Goal: Entertainment & Leisure: Consume media (video, audio)

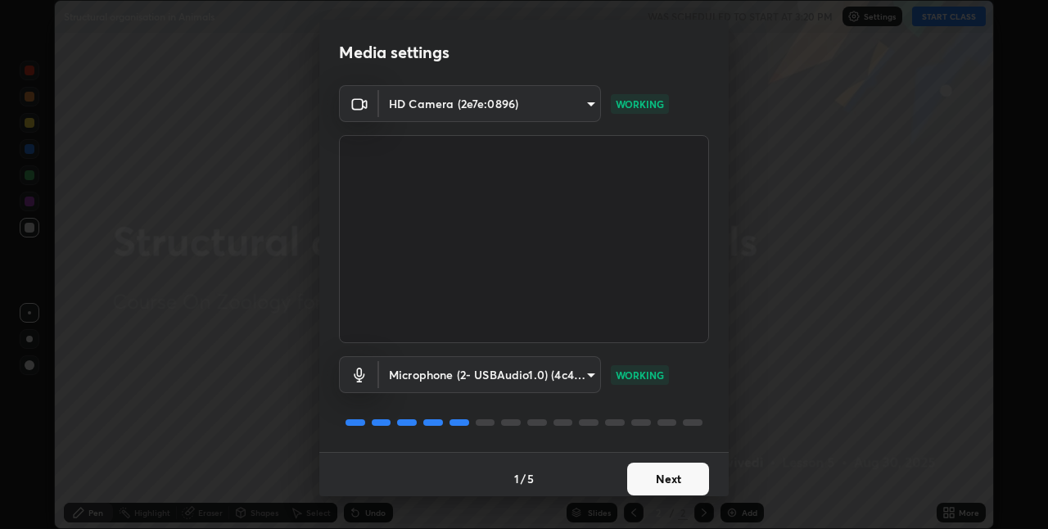
scroll to position [8, 0]
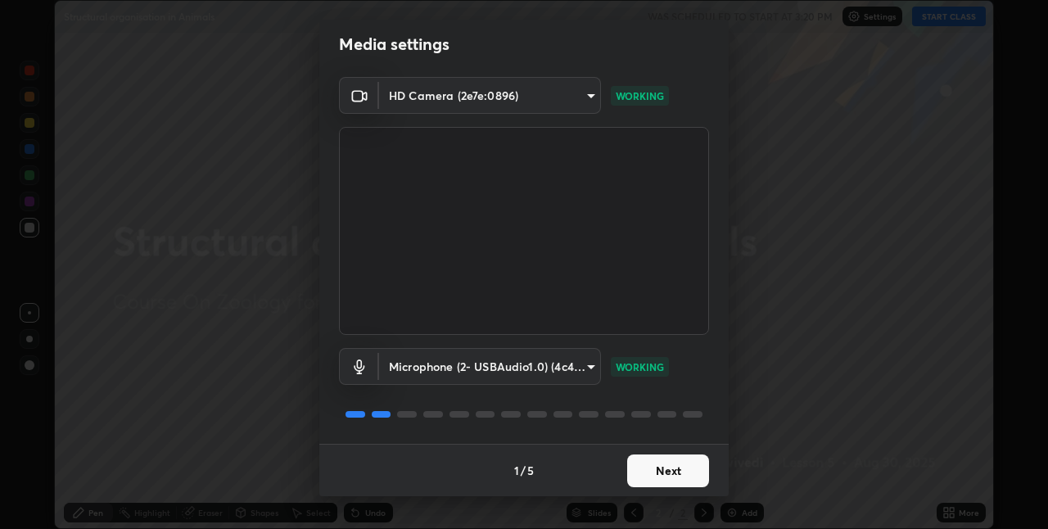
click at [688, 468] on button "Next" at bounding box center [668, 470] width 82 height 33
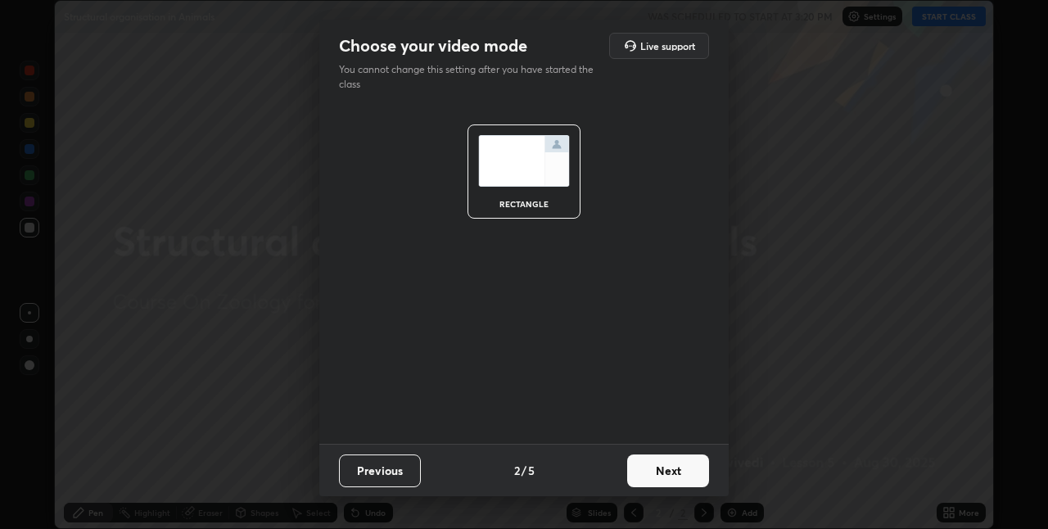
scroll to position [0, 0]
click at [691, 468] on button "Next" at bounding box center [668, 470] width 82 height 33
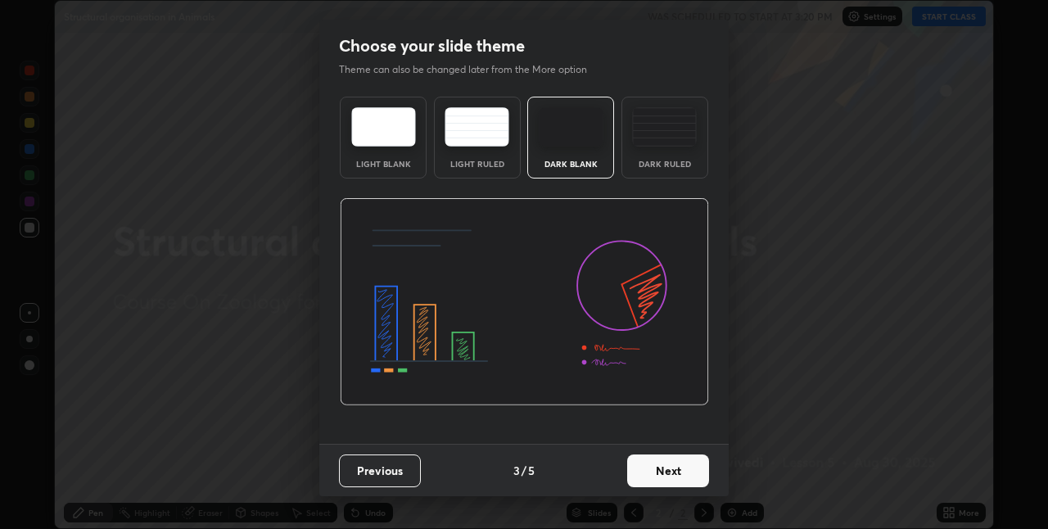
click at [692, 471] on button "Next" at bounding box center [668, 470] width 82 height 33
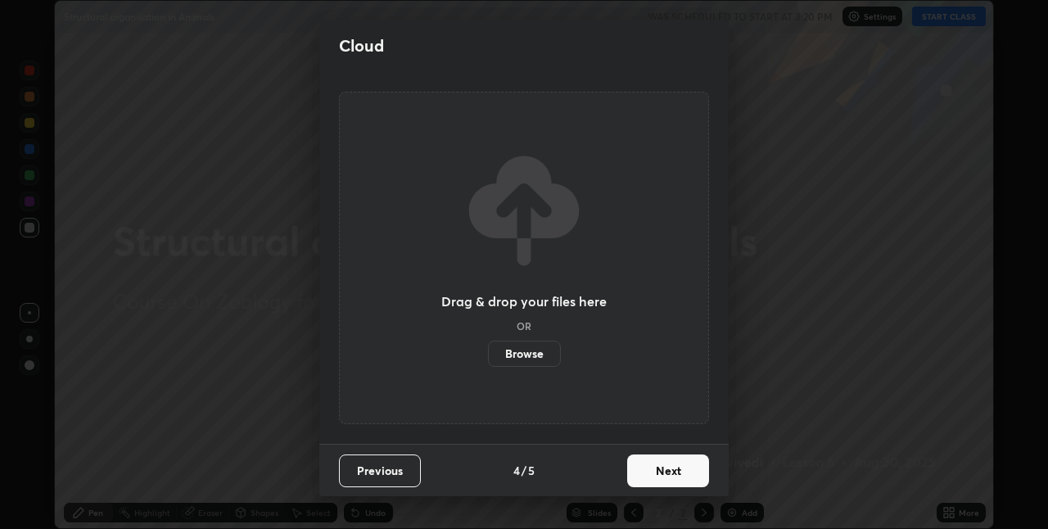
click at [670, 473] on button "Next" at bounding box center [668, 470] width 82 height 33
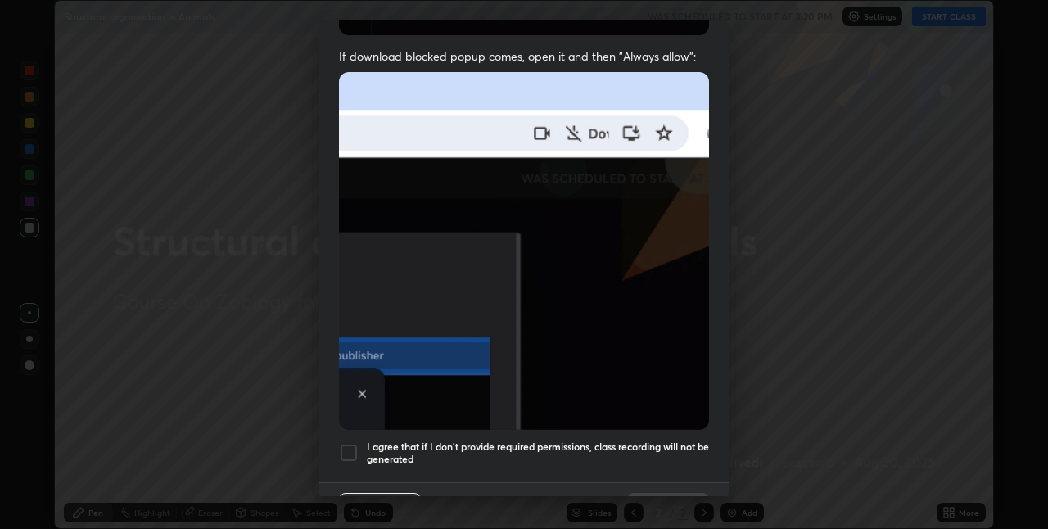
scroll to position [314, 0]
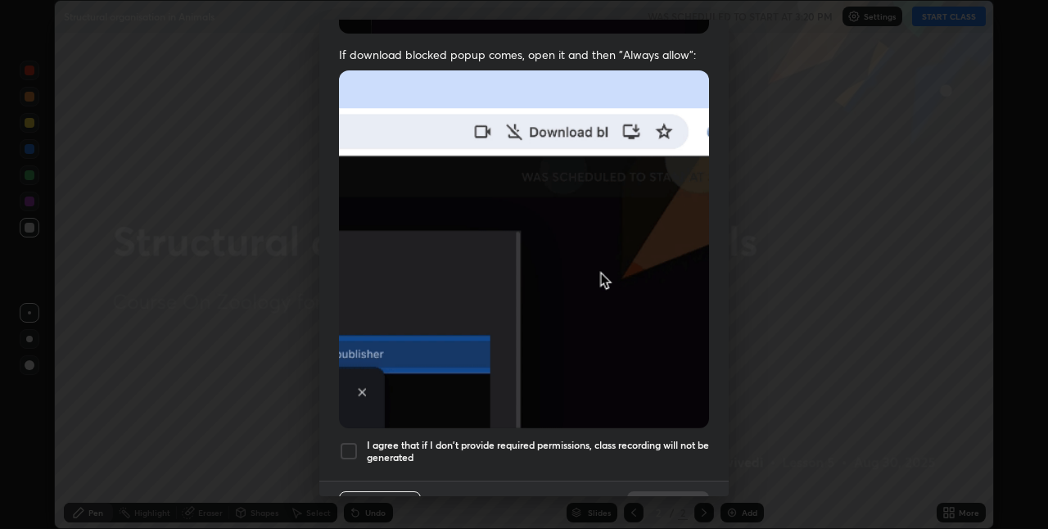
click at [357, 446] on div at bounding box center [349, 451] width 20 height 20
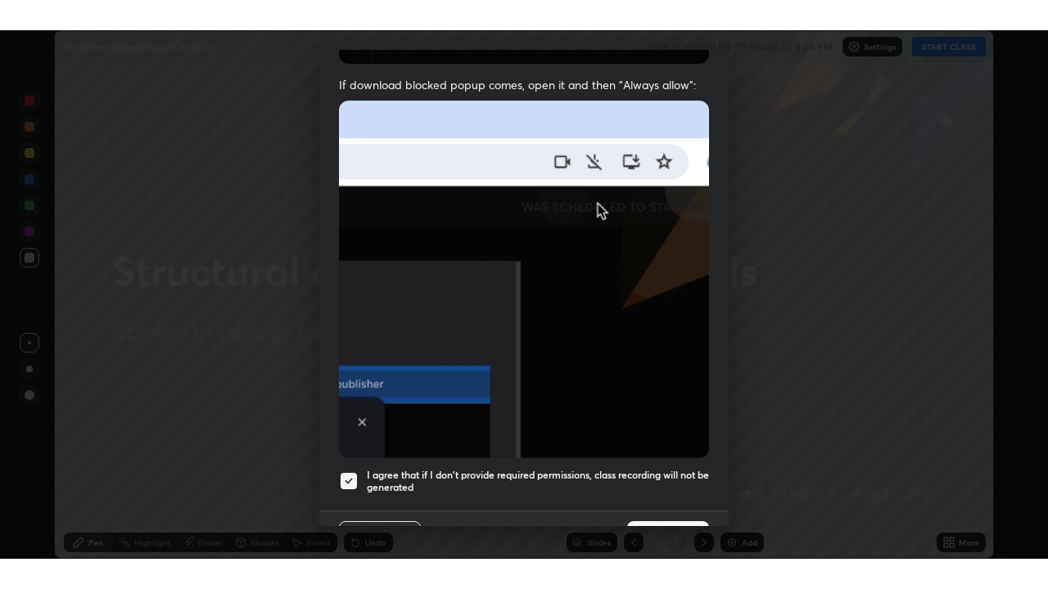
scroll to position [342, 0]
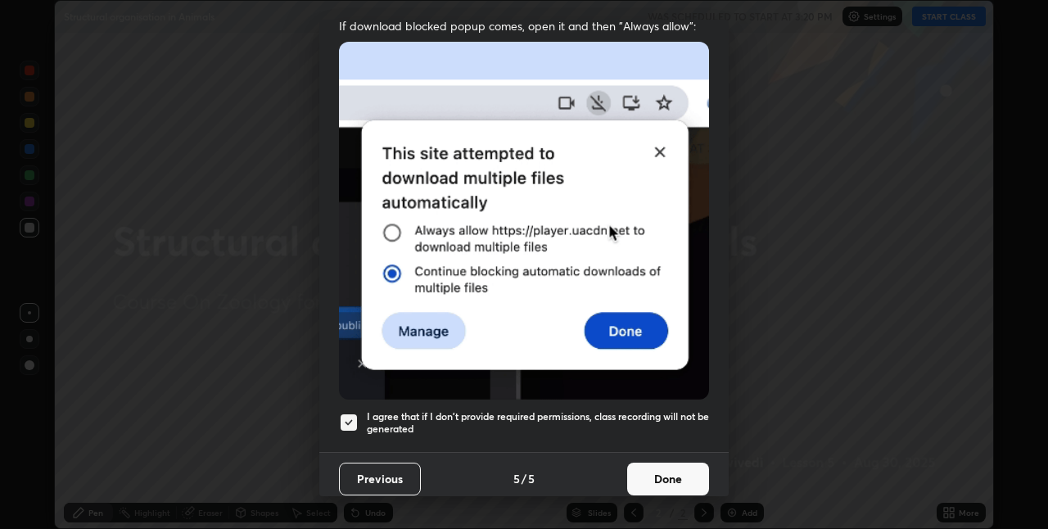
click at [667, 470] on button "Done" at bounding box center [668, 478] width 82 height 33
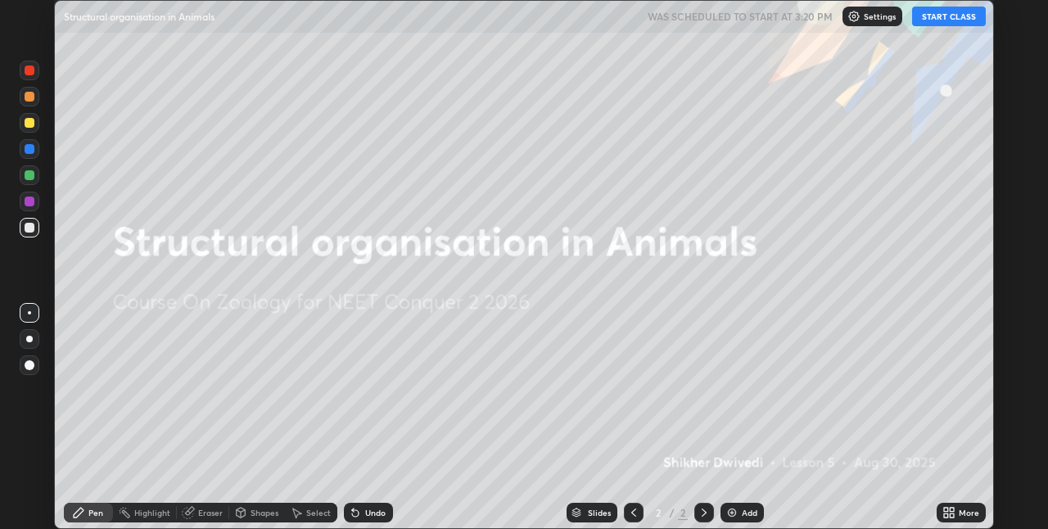
click at [963, 508] on div "More" at bounding box center [969, 512] width 20 height 8
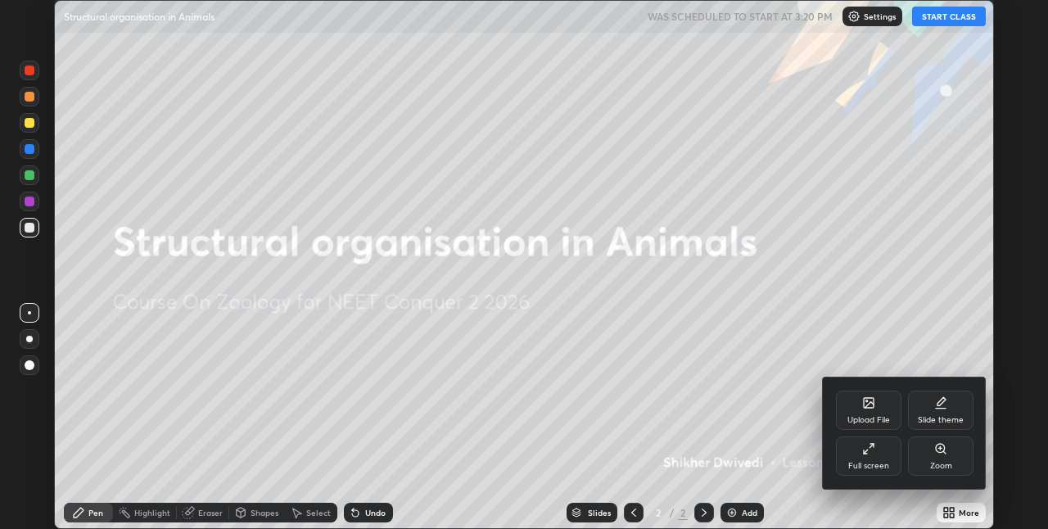
click at [878, 455] on div "Full screen" at bounding box center [868, 455] width 65 height 39
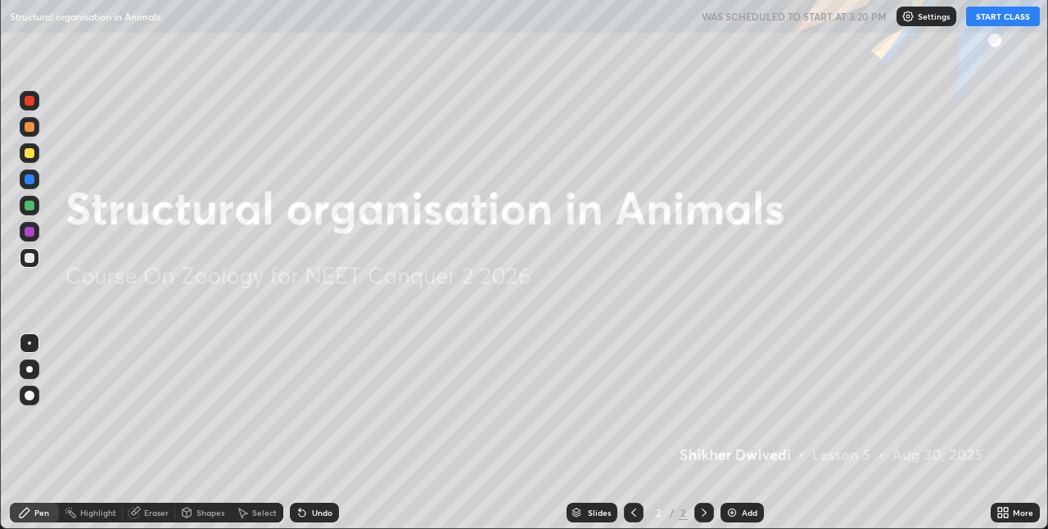
scroll to position [589, 1048]
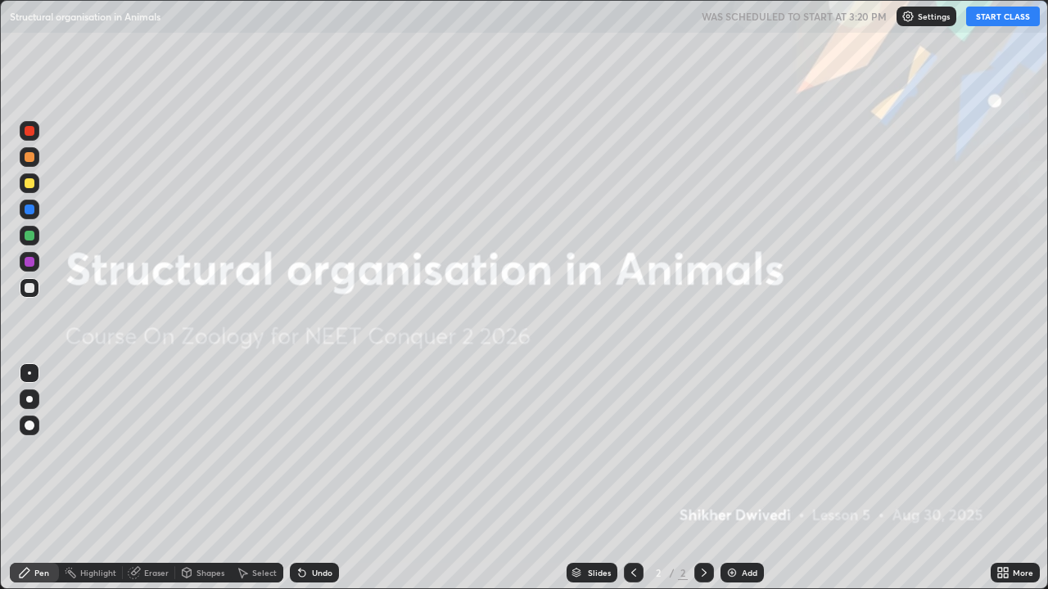
click at [1012, 22] on button "START CLASS" at bounding box center [1003, 17] width 74 height 20
click at [726, 528] on img at bounding box center [731, 572] width 13 height 13
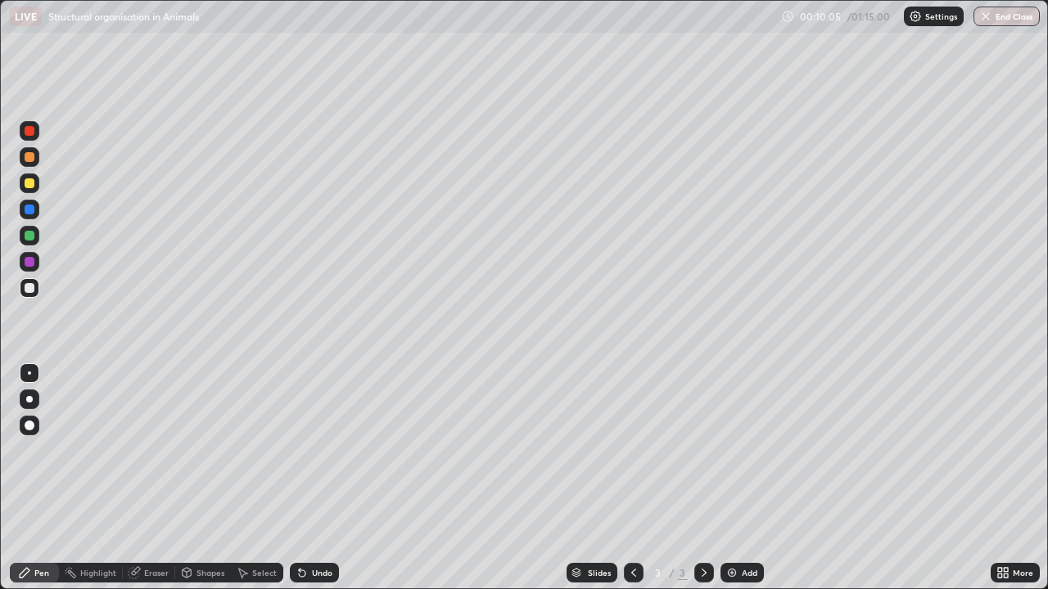
click at [35, 188] on div at bounding box center [30, 184] width 20 height 20
click at [27, 294] on div at bounding box center [30, 288] width 20 height 20
click at [30, 292] on div at bounding box center [30, 288] width 10 height 10
click at [28, 235] on div at bounding box center [30, 236] width 10 height 10
click at [31, 291] on div at bounding box center [30, 288] width 10 height 10
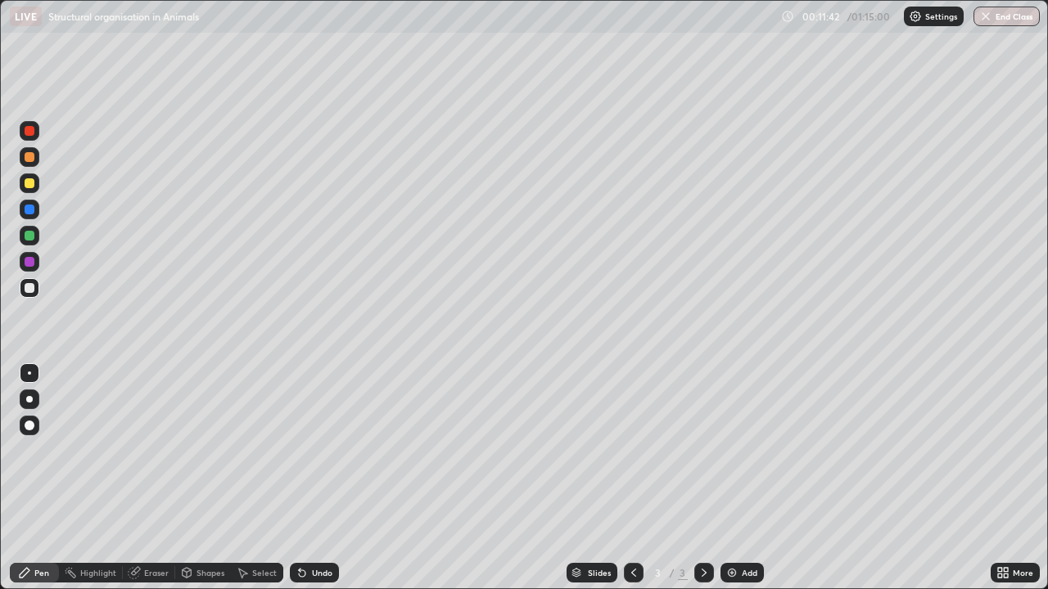
click at [33, 181] on div at bounding box center [30, 183] width 10 height 10
click at [312, 528] on div "Undo" at bounding box center [322, 573] width 20 height 8
click at [307, 528] on div "Undo" at bounding box center [314, 573] width 49 height 20
click at [300, 528] on icon at bounding box center [302, 574] width 7 height 7
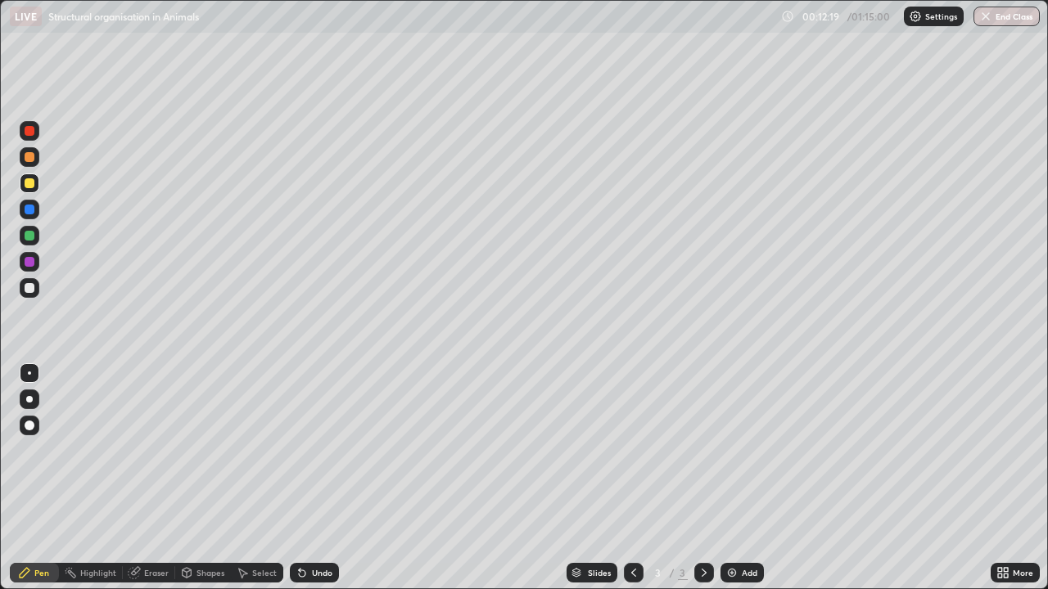
click at [300, 528] on icon at bounding box center [302, 574] width 7 height 7
click at [299, 528] on icon at bounding box center [302, 574] width 7 height 7
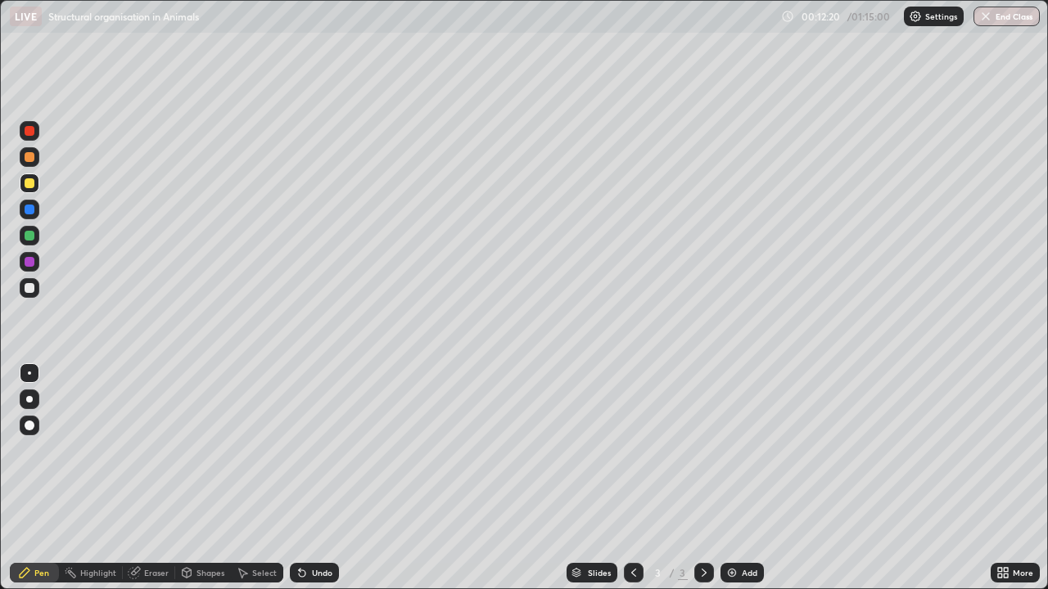
click at [299, 528] on icon at bounding box center [302, 574] width 7 height 7
click at [29, 290] on div at bounding box center [30, 288] width 10 height 10
click at [24, 182] on div at bounding box center [30, 184] width 20 height 20
click at [288, 528] on div "Undo" at bounding box center [311, 573] width 56 height 33
click at [294, 528] on div "Undo" at bounding box center [311, 573] width 56 height 33
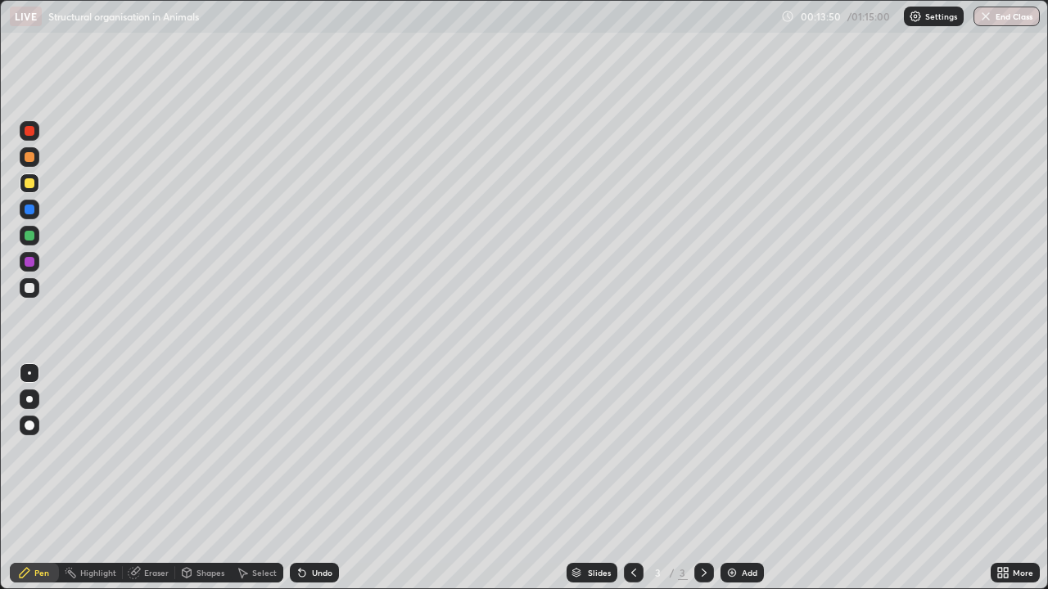
click at [329, 528] on div "Undo" at bounding box center [311, 573] width 56 height 33
click at [30, 288] on div at bounding box center [30, 288] width 10 height 10
click at [300, 528] on icon at bounding box center [302, 574] width 7 height 7
click at [317, 528] on div "Undo" at bounding box center [322, 573] width 20 height 8
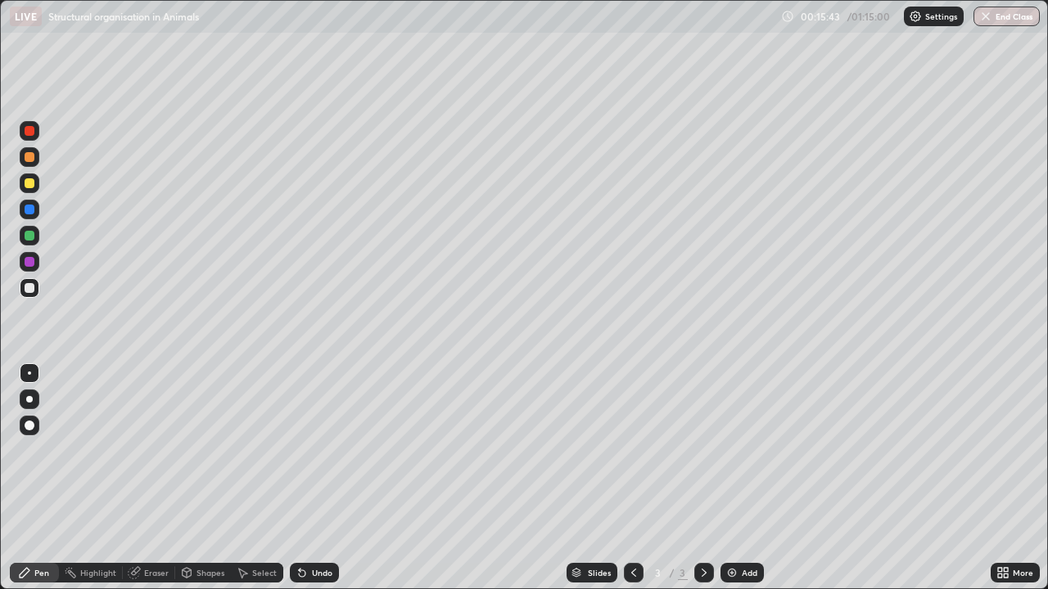
click at [29, 185] on div at bounding box center [30, 183] width 10 height 10
click at [29, 291] on div at bounding box center [30, 288] width 10 height 10
click at [34, 289] on div at bounding box center [30, 288] width 10 height 10
click at [22, 292] on div at bounding box center [30, 288] width 20 height 20
click at [25, 281] on div at bounding box center [30, 288] width 20 height 20
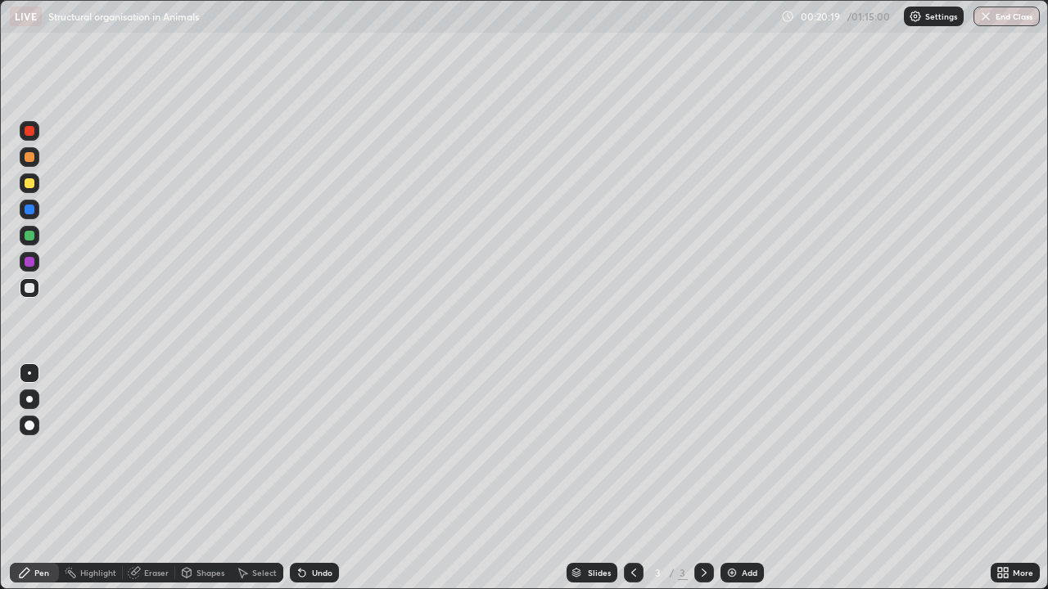
click at [27, 155] on div at bounding box center [30, 157] width 10 height 10
click at [736, 528] on img at bounding box center [731, 572] width 13 height 13
click at [27, 296] on div at bounding box center [30, 288] width 20 height 20
click at [315, 528] on div "Undo" at bounding box center [322, 573] width 20 height 8
click at [738, 528] on div "Add" at bounding box center [741, 573] width 43 height 20
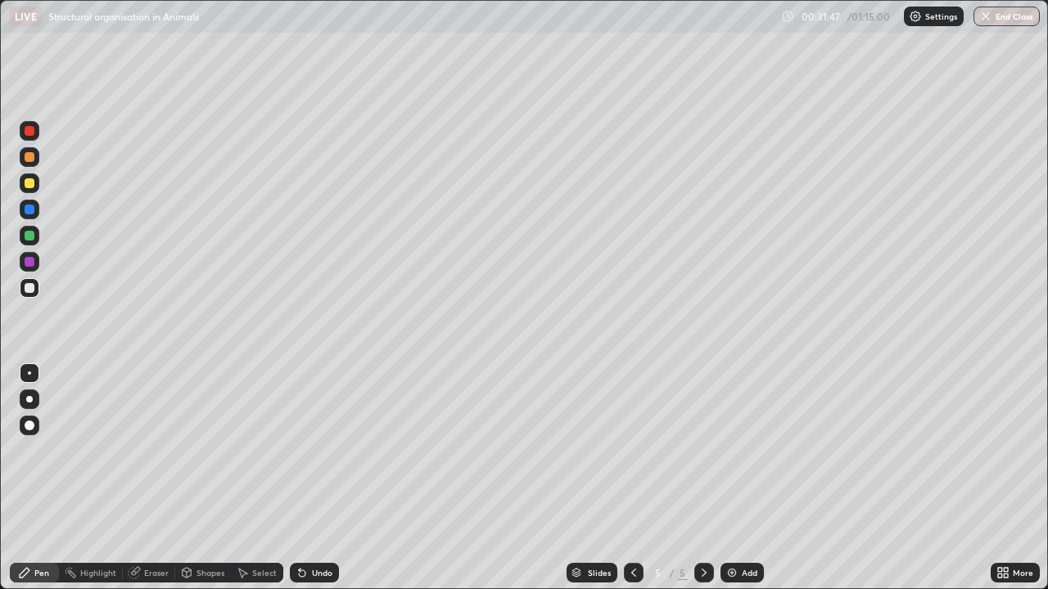
click at [27, 236] on div at bounding box center [30, 236] width 10 height 10
click at [21, 290] on div at bounding box center [30, 288] width 20 height 20
click at [25, 183] on div at bounding box center [30, 183] width 10 height 10
click at [25, 292] on div at bounding box center [30, 288] width 20 height 20
click at [305, 528] on icon at bounding box center [301, 572] width 13 height 13
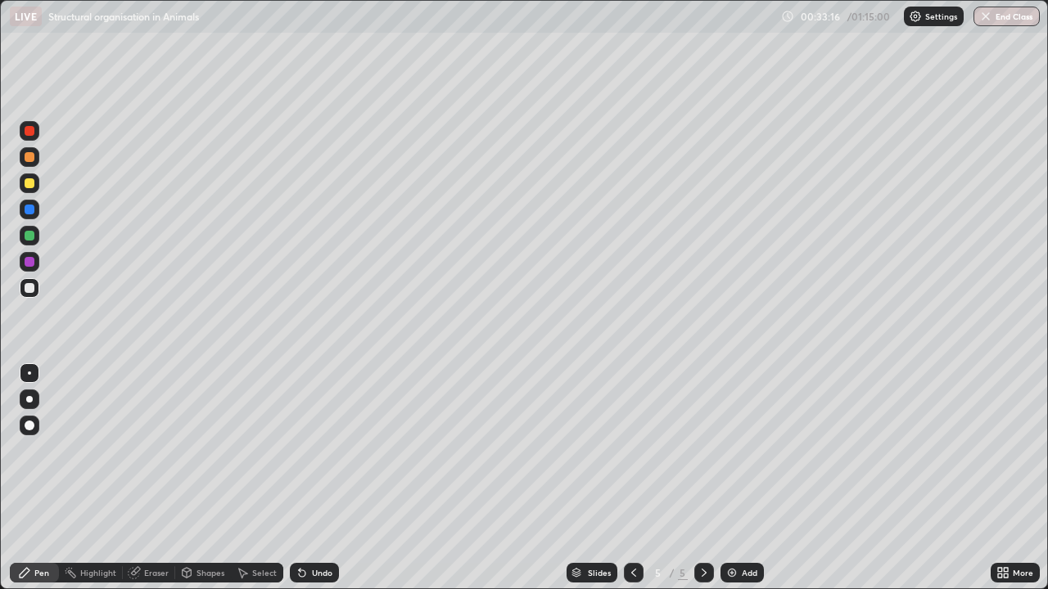
click at [28, 183] on div at bounding box center [30, 183] width 10 height 10
click at [28, 240] on div at bounding box center [30, 236] width 10 height 10
click at [31, 180] on div at bounding box center [30, 183] width 10 height 10
click at [760, 528] on div "Add" at bounding box center [741, 573] width 43 height 20
click at [632, 528] on icon at bounding box center [633, 572] width 13 height 13
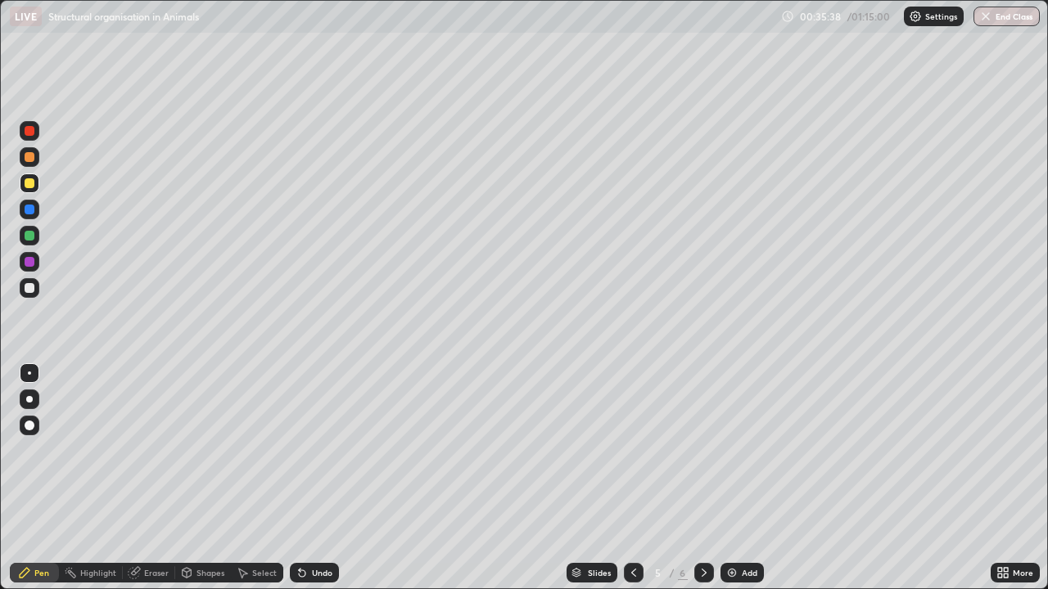
click at [749, 528] on div "Add" at bounding box center [750, 573] width 16 height 8
click at [631, 528] on icon at bounding box center [633, 572] width 13 height 13
click at [699, 528] on div at bounding box center [704, 573] width 20 height 20
click at [29, 292] on div at bounding box center [30, 288] width 10 height 10
click at [29, 289] on div at bounding box center [30, 288] width 10 height 10
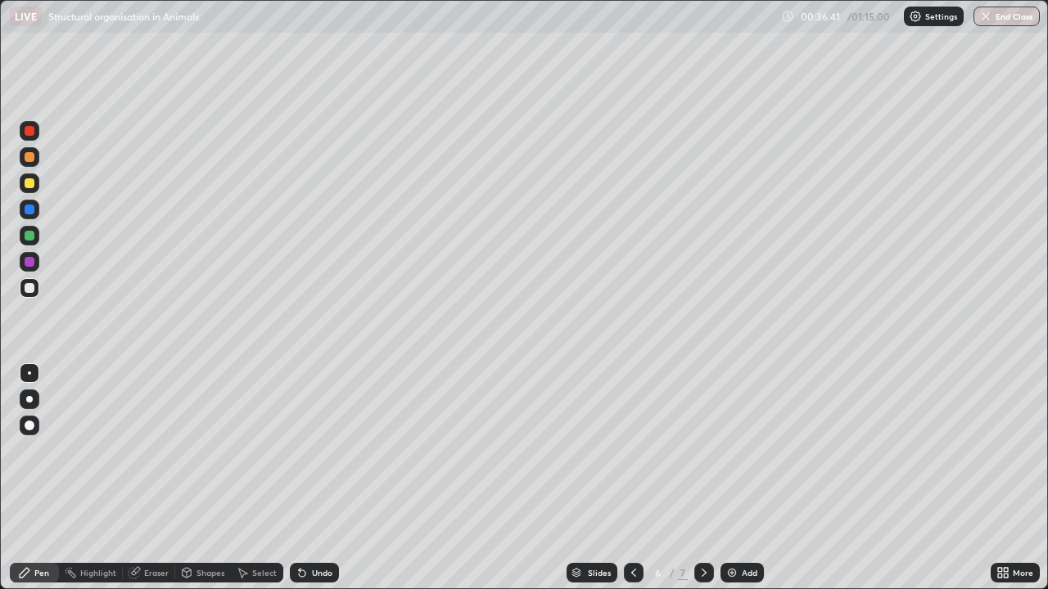
click at [30, 292] on div at bounding box center [30, 288] width 10 height 10
click at [33, 187] on div at bounding box center [30, 183] width 10 height 10
click at [22, 287] on div at bounding box center [30, 288] width 20 height 20
click at [29, 290] on div at bounding box center [30, 288] width 10 height 10
click at [28, 235] on div at bounding box center [30, 236] width 10 height 10
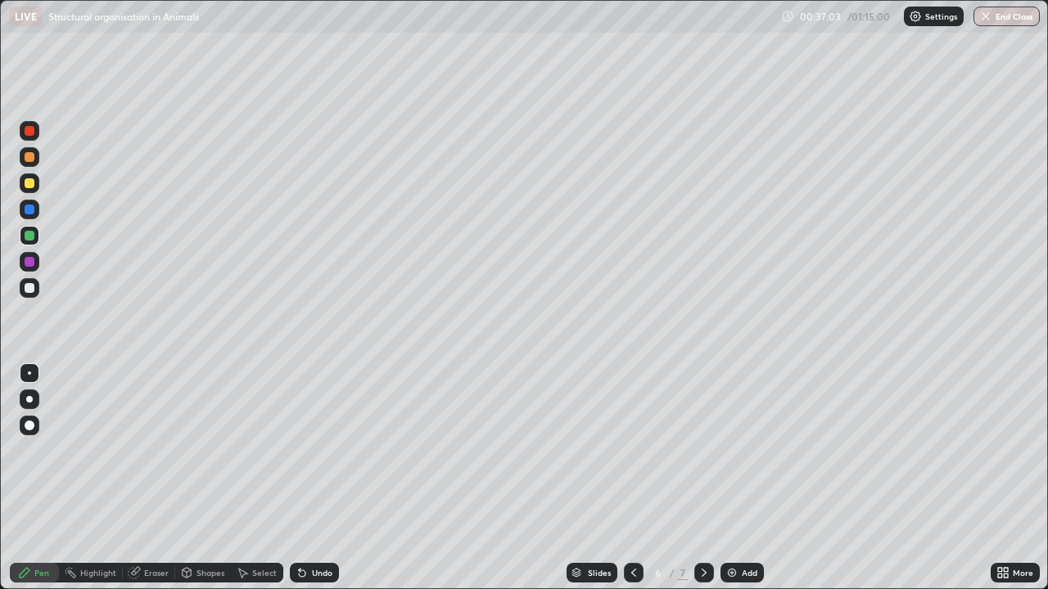
click at [29, 296] on div at bounding box center [30, 288] width 20 height 20
click at [728, 528] on img at bounding box center [731, 572] width 13 height 13
click at [29, 292] on div at bounding box center [30, 288] width 10 height 10
click at [29, 183] on div at bounding box center [30, 183] width 10 height 10
click at [34, 288] on div at bounding box center [30, 288] width 10 height 10
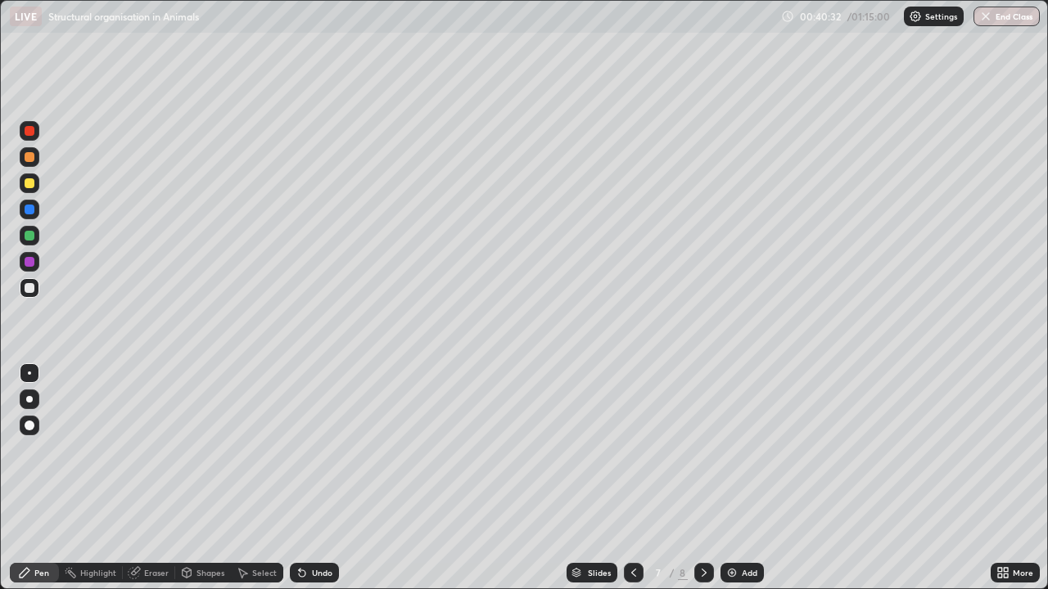
click at [732, 528] on img at bounding box center [731, 572] width 13 height 13
click at [30, 184] on div at bounding box center [30, 183] width 10 height 10
click at [22, 295] on div at bounding box center [30, 288] width 20 height 20
click at [313, 528] on div "Undo" at bounding box center [322, 573] width 20 height 8
click at [25, 286] on div at bounding box center [30, 288] width 10 height 10
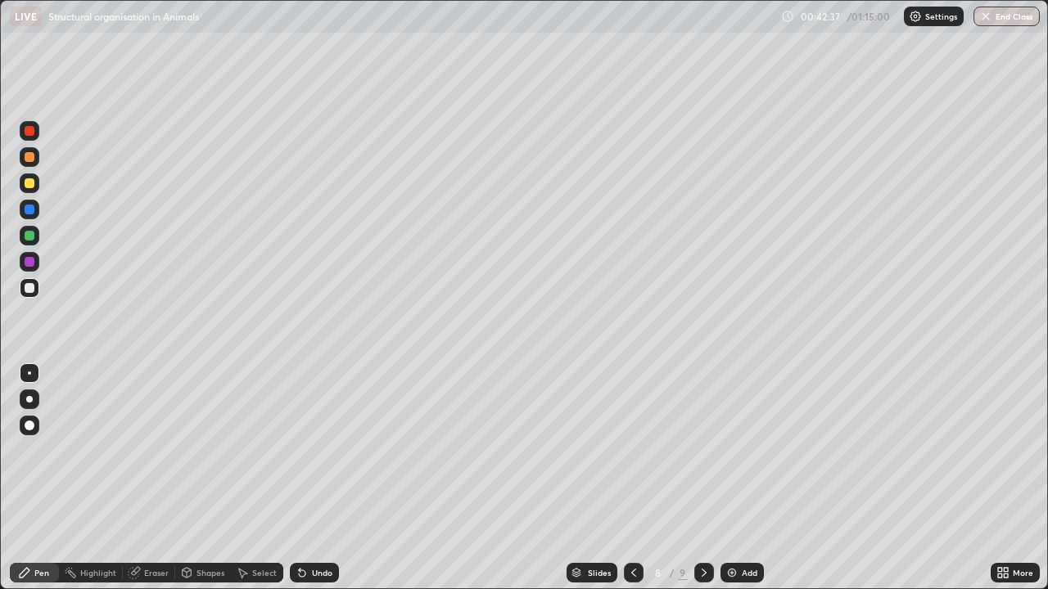
click at [26, 183] on div at bounding box center [30, 183] width 10 height 10
click at [34, 186] on div at bounding box center [30, 183] width 10 height 10
click at [29, 164] on div at bounding box center [30, 157] width 20 height 20
click at [29, 297] on div at bounding box center [30, 288] width 20 height 20
click at [1010, 22] on button "End Class" at bounding box center [1006, 17] width 66 height 20
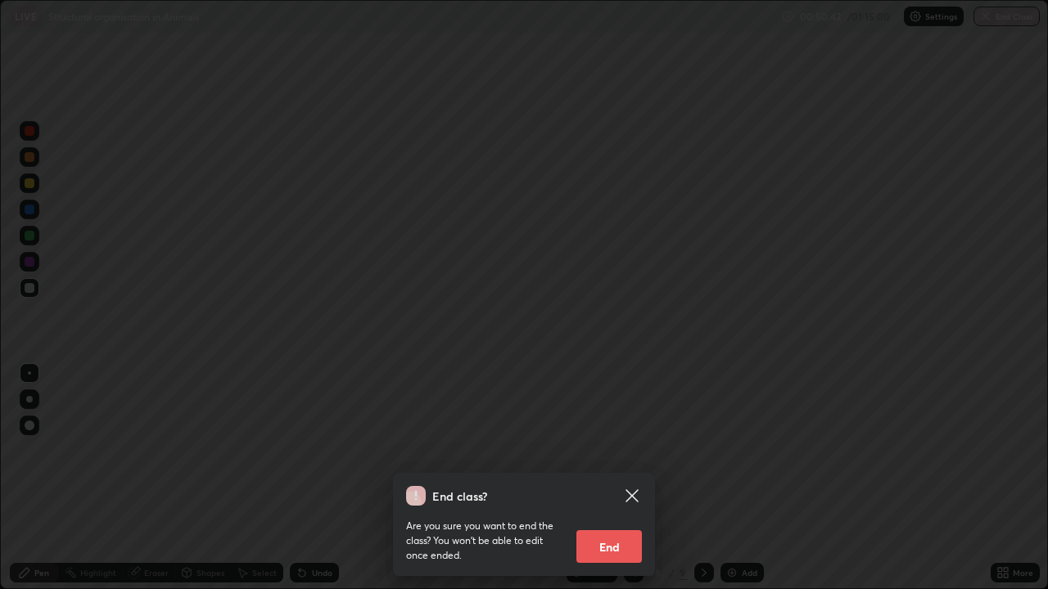
click at [618, 528] on button "End" at bounding box center [608, 546] width 65 height 33
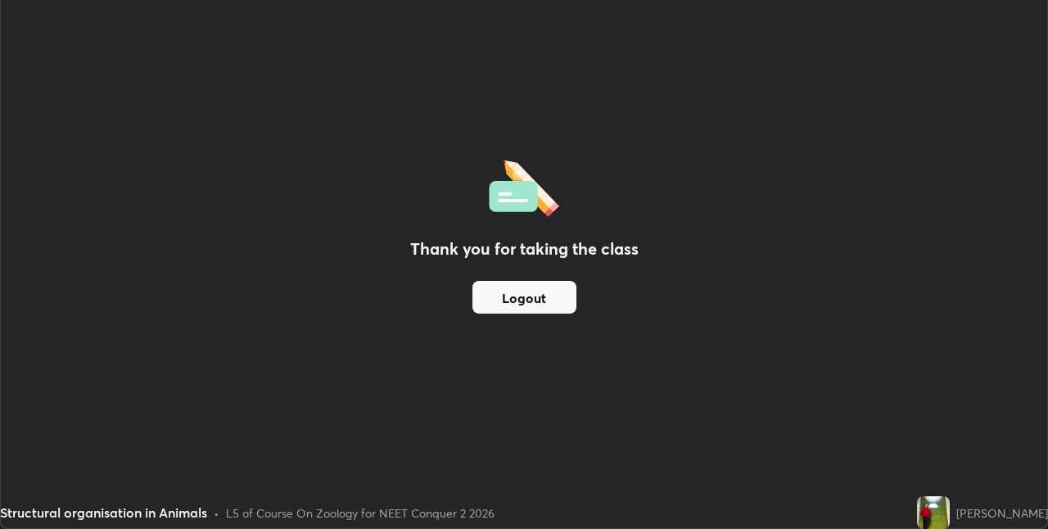
scroll to position [81325, 80806]
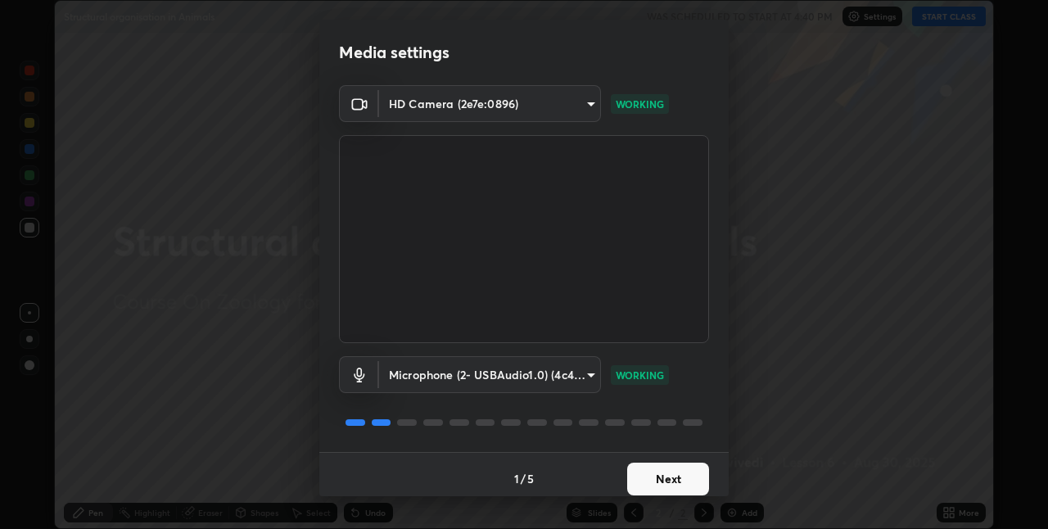
scroll to position [8, 0]
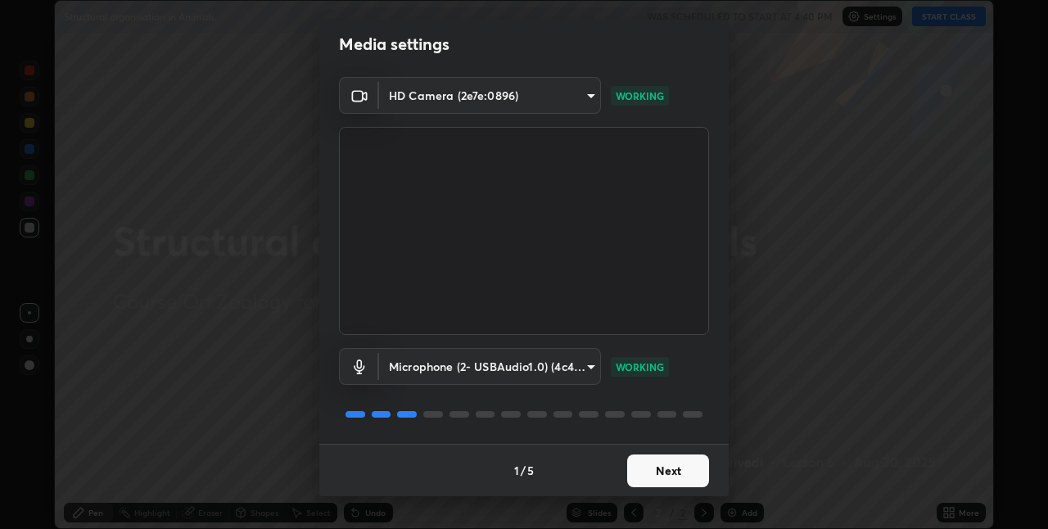
click at [679, 471] on button "Next" at bounding box center [668, 470] width 82 height 33
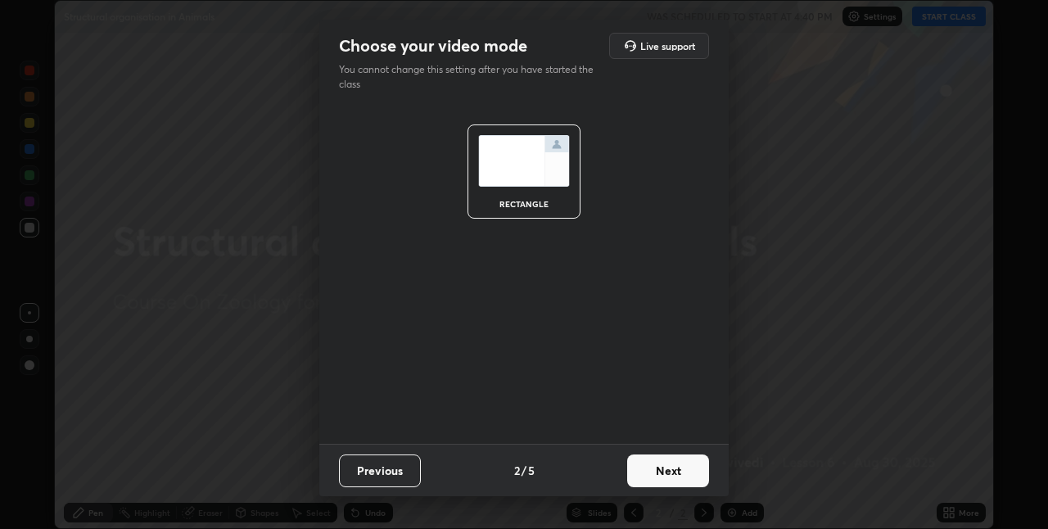
scroll to position [0, 0]
click at [672, 467] on button "Next" at bounding box center [668, 470] width 82 height 33
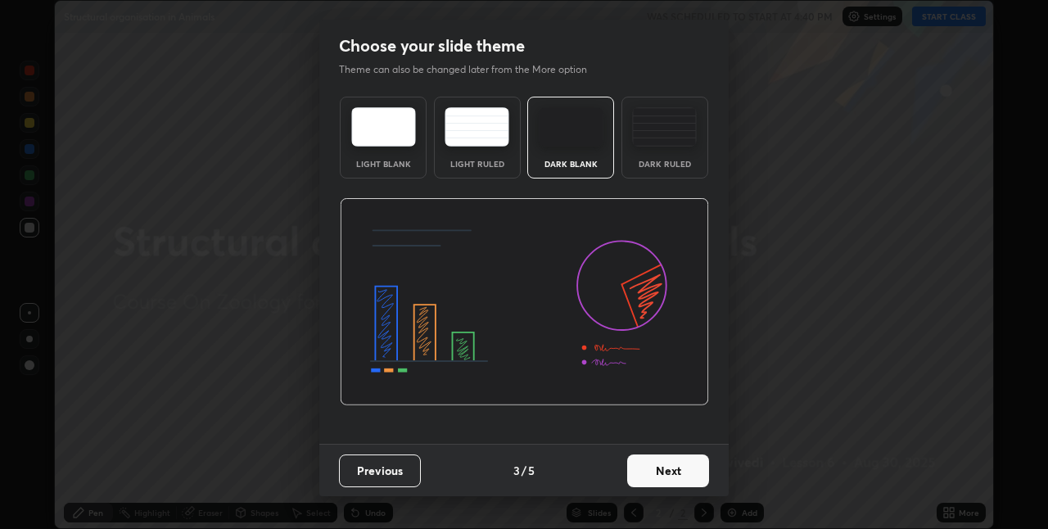
click at [679, 471] on button "Next" at bounding box center [668, 470] width 82 height 33
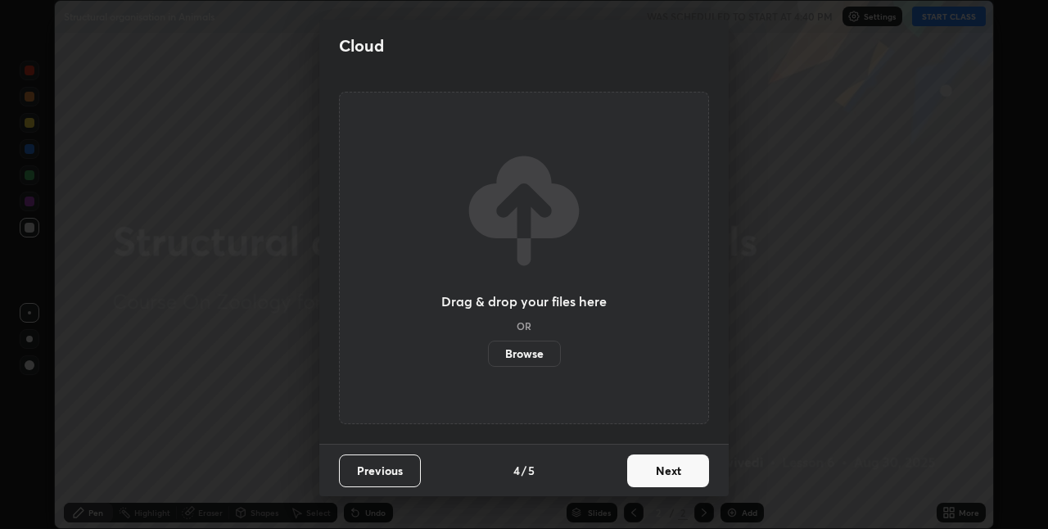
click at [676, 473] on button "Next" at bounding box center [668, 470] width 82 height 33
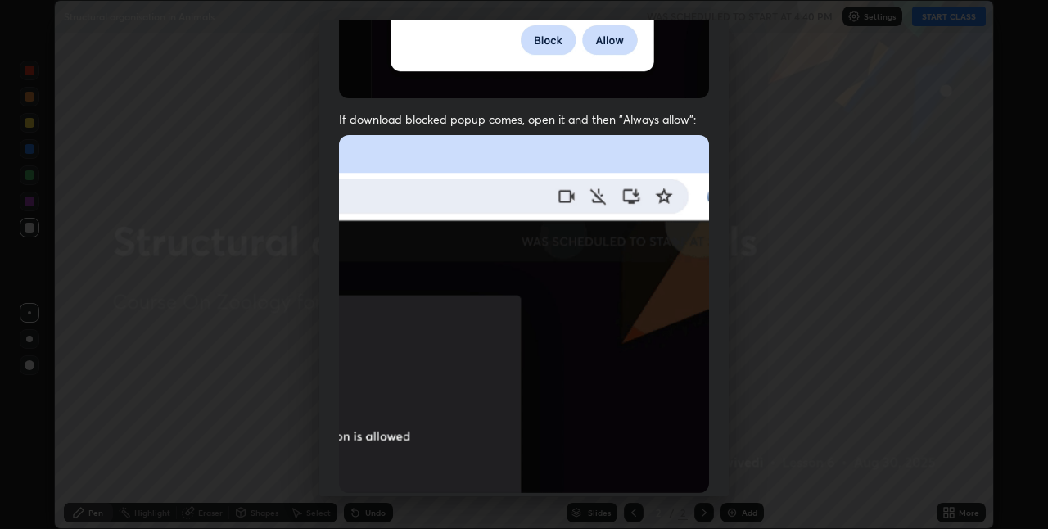
scroll to position [309, 0]
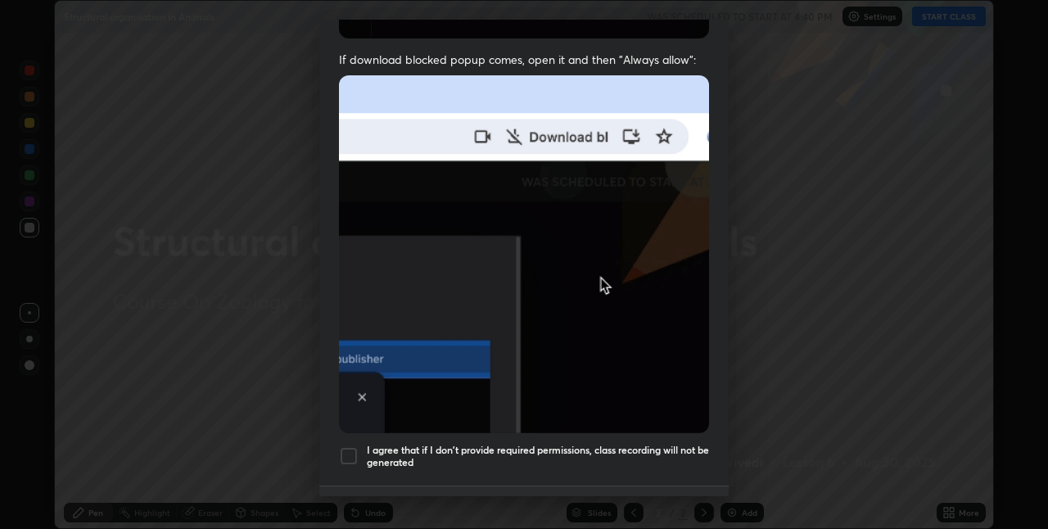
click at [354, 447] on div at bounding box center [349, 456] width 20 height 20
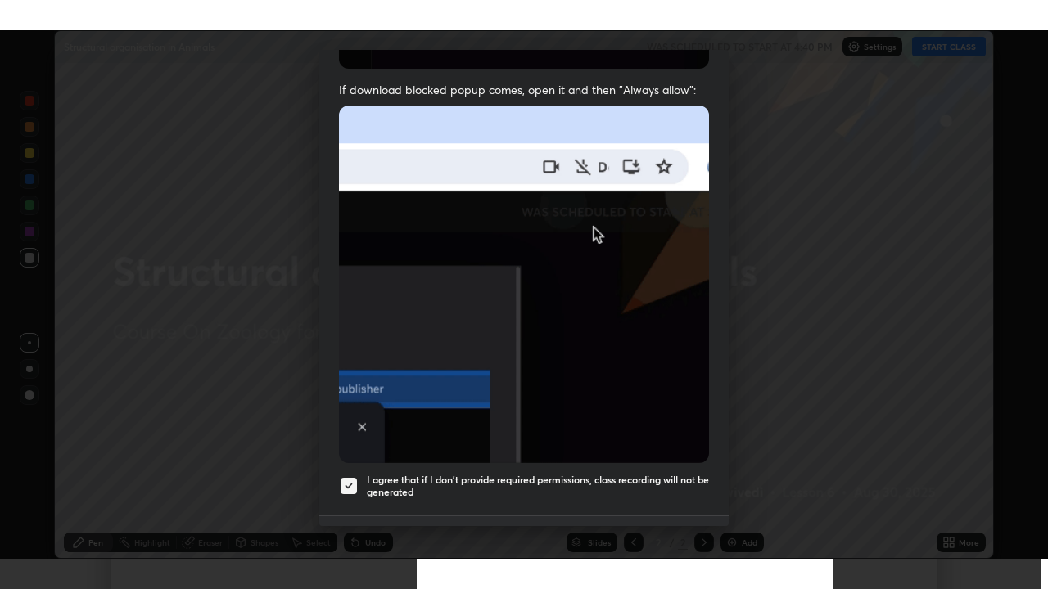
scroll to position [342, 0]
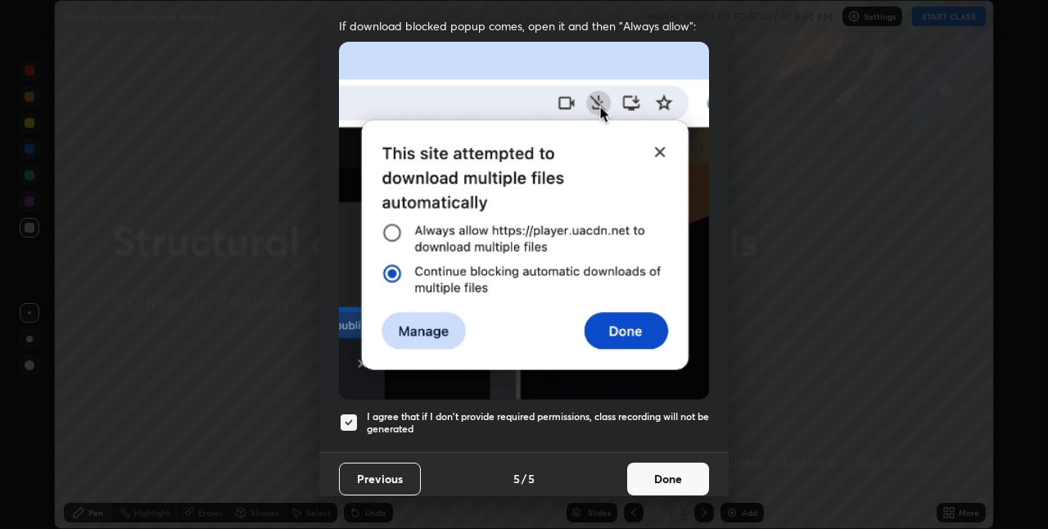
click at [683, 469] on button "Done" at bounding box center [668, 478] width 82 height 33
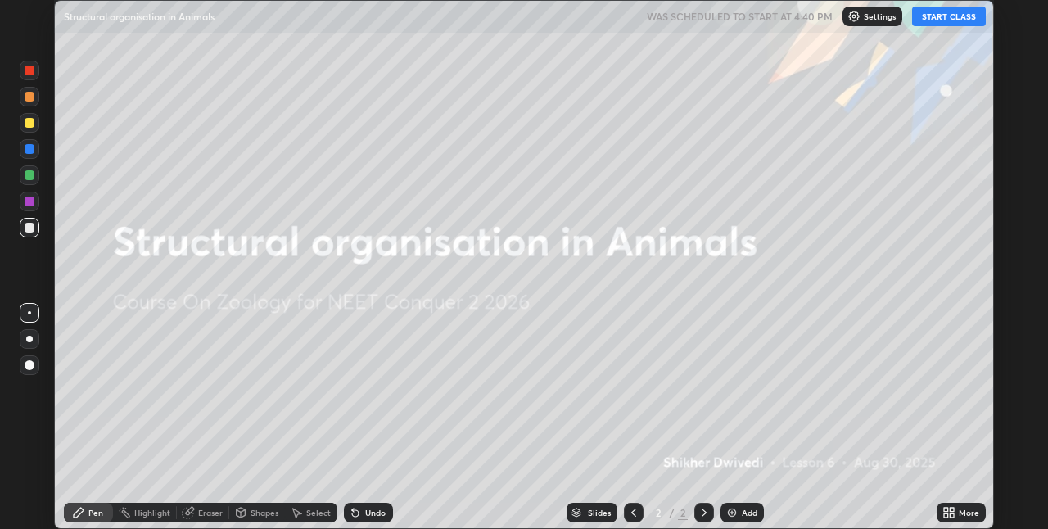
click at [733, 517] on img at bounding box center [731, 512] width 13 height 13
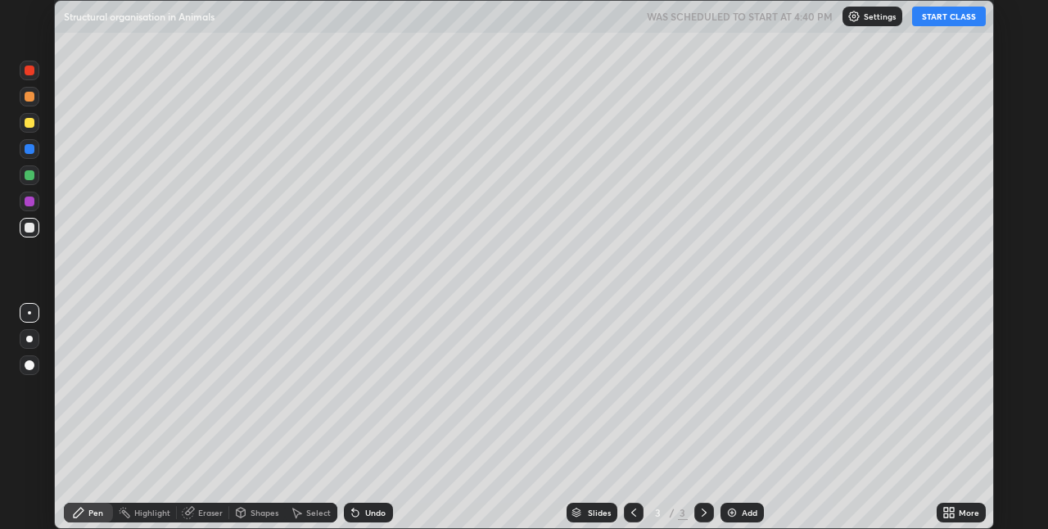
click at [943, 21] on button "START CLASS" at bounding box center [949, 17] width 74 height 20
click at [634, 513] on icon at bounding box center [633, 512] width 13 height 13
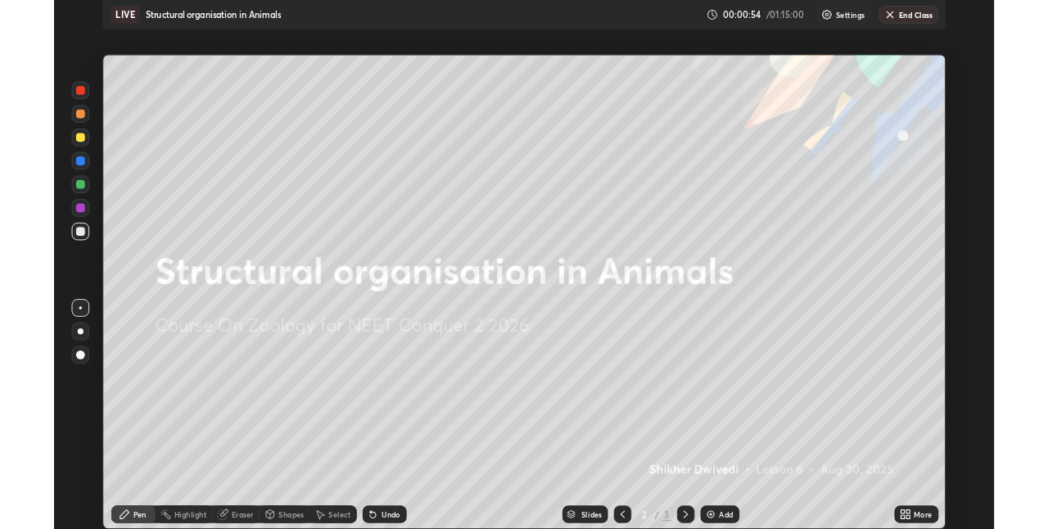
scroll to position [589, 1048]
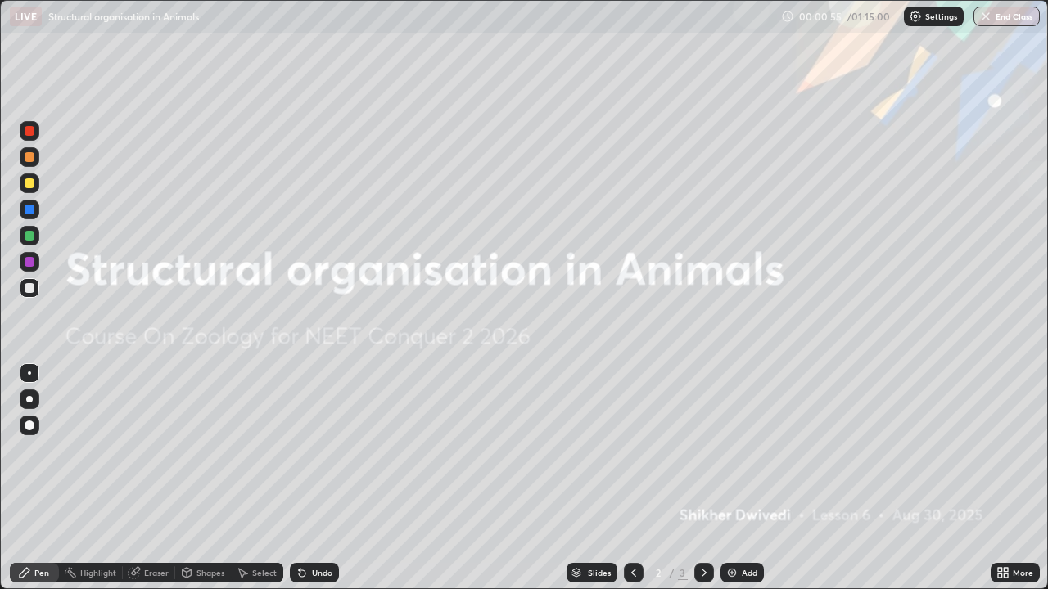
click at [742, 528] on div "Add" at bounding box center [750, 573] width 16 height 8
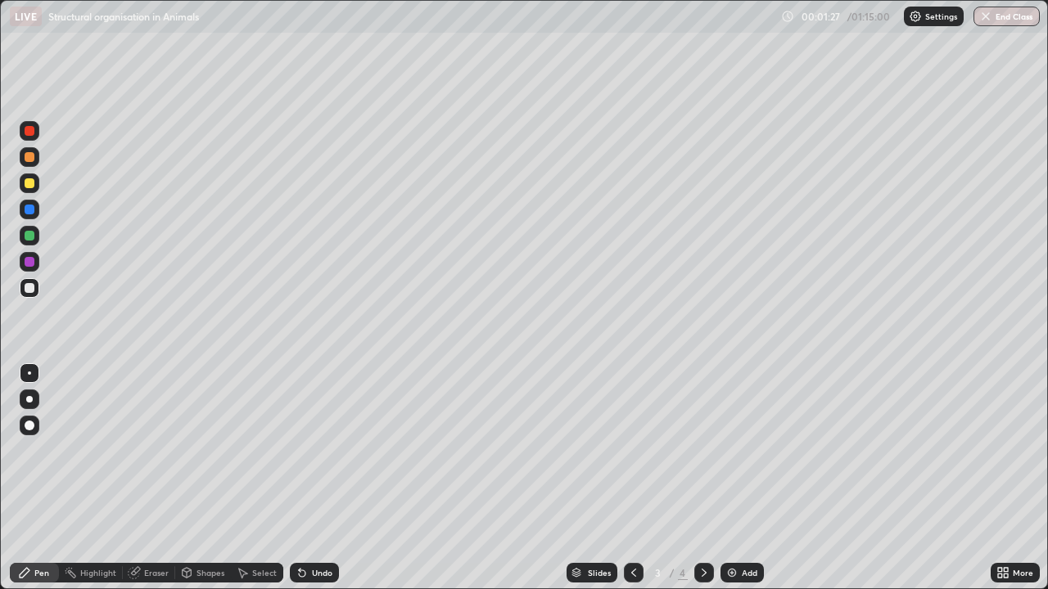
click at [26, 180] on div at bounding box center [30, 183] width 10 height 10
click at [22, 281] on div at bounding box center [30, 288] width 20 height 20
click at [32, 289] on div at bounding box center [30, 288] width 10 height 10
click at [24, 182] on div at bounding box center [30, 184] width 20 height 20
click at [34, 285] on div at bounding box center [30, 288] width 10 height 10
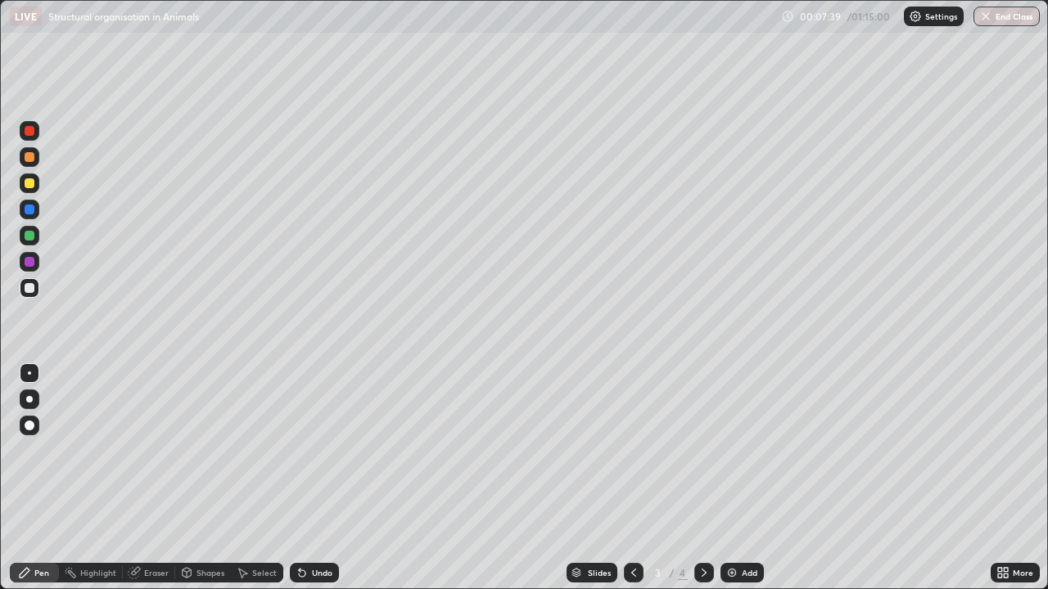
click at [29, 185] on div at bounding box center [30, 183] width 10 height 10
click at [36, 290] on div at bounding box center [30, 288] width 20 height 20
click at [25, 186] on div at bounding box center [30, 183] width 10 height 10
click at [28, 285] on div at bounding box center [30, 288] width 10 height 10
click at [28, 233] on div at bounding box center [30, 236] width 10 height 10
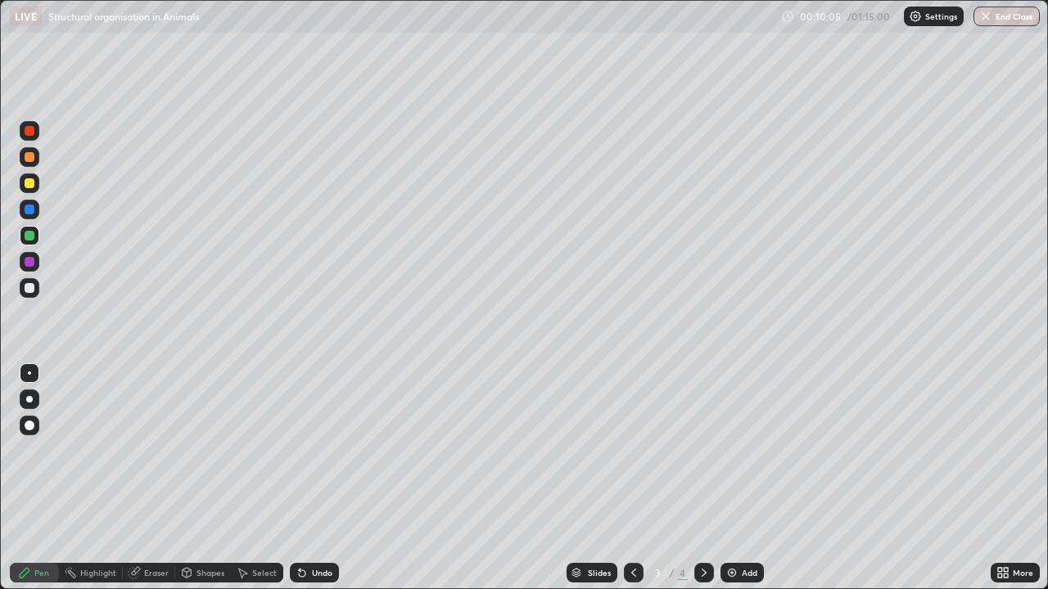
click at [34, 294] on div at bounding box center [30, 288] width 20 height 20
click at [29, 186] on div at bounding box center [30, 183] width 10 height 10
click at [22, 293] on div at bounding box center [30, 288] width 20 height 20
click at [743, 528] on div "Add" at bounding box center [741, 573] width 43 height 20
click at [31, 292] on div at bounding box center [30, 288] width 10 height 10
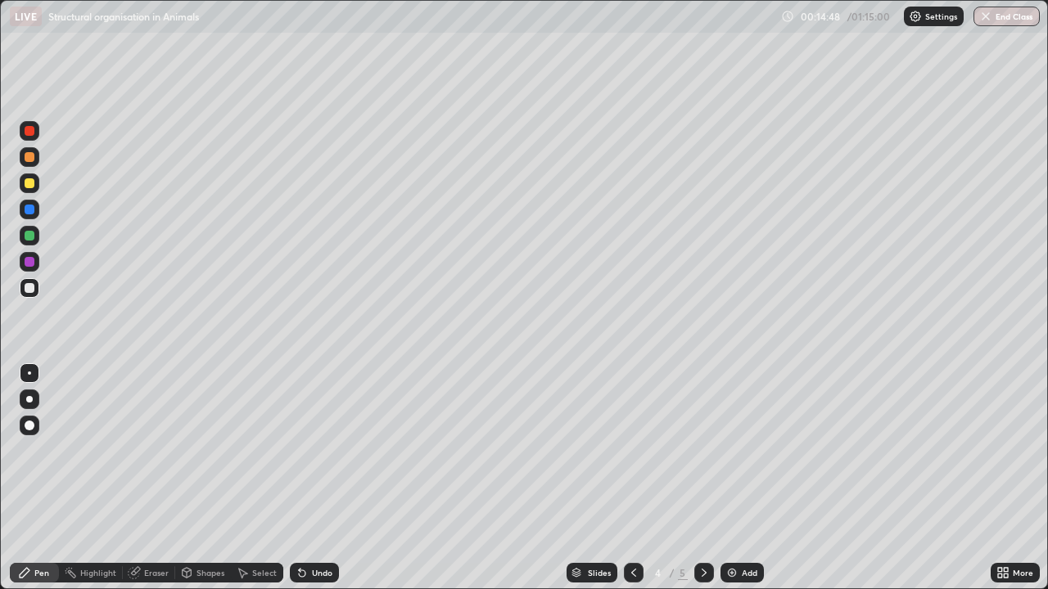
click at [28, 296] on div at bounding box center [30, 288] width 20 height 20
click at [29, 237] on div at bounding box center [30, 236] width 10 height 10
click at [29, 295] on div at bounding box center [30, 288] width 20 height 20
click at [26, 187] on div at bounding box center [30, 183] width 10 height 10
click at [21, 291] on div at bounding box center [30, 288] width 20 height 20
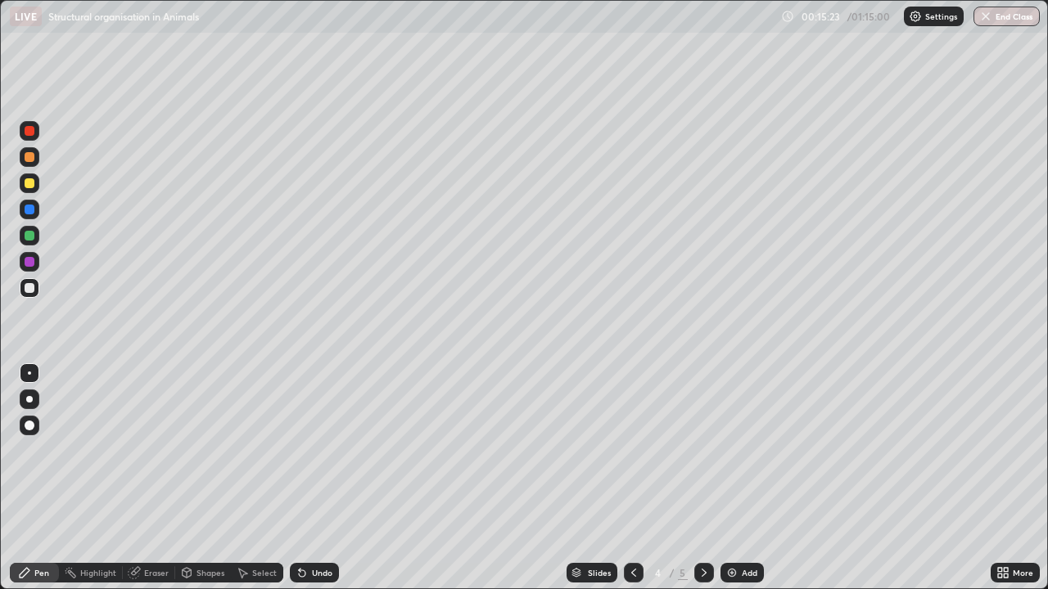
click at [309, 528] on div "Undo" at bounding box center [314, 573] width 49 height 20
click at [31, 291] on div at bounding box center [30, 288] width 10 height 10
click at [29, 158] on div at bounding box center [30, 157] width 10 height 10
click at [27, 237] on div at bounding box center [30, 236] width 10 height 10
click at [33, 187] on div at bounding box center [30, 183] width 10 height 10
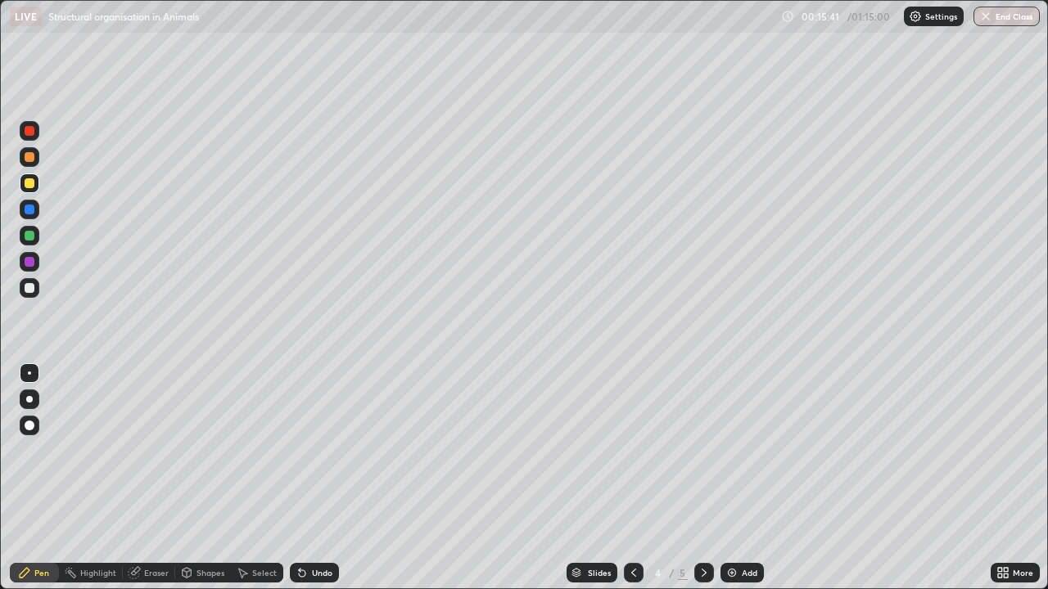
click at [35, 264] on div at bounding box center [30, 262] width 20 height 20
click at [31, 288] on div at bounding box center [30, 288] width 10 height 10
click at [31, 292] on div at bounding box center [30, 288] width 10 height 10
click at [27, 295] on div at bounding box center [30, 288] width 20 height 20
click at [31, 185] on div at bounding box center [30, 183] width 10 height 10
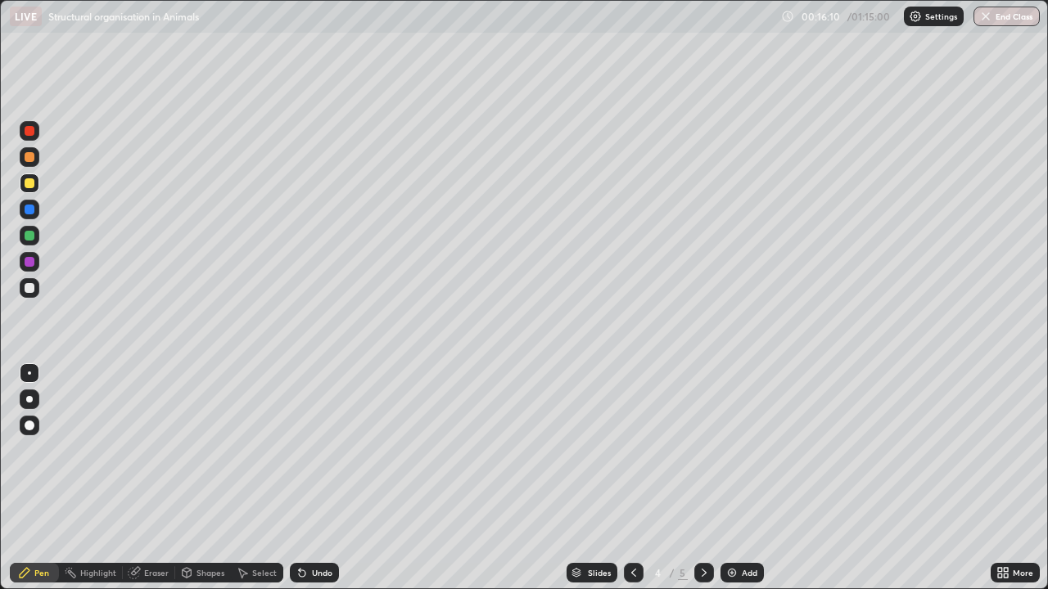
click at [29, 296] on div at bounding box center [30, 288] width 20 height 20
click at [29, 187] on div at bounding box center [30, 183] width 10 height 10
click at [23, 285] on div at bounding box center [30, 288] width 20 height 20
click at [29, 134] on div at bounding box center [30, 131] width 10 height 10
click at [29, 289] on div at bounding box center [30, 288] width 10 height 10
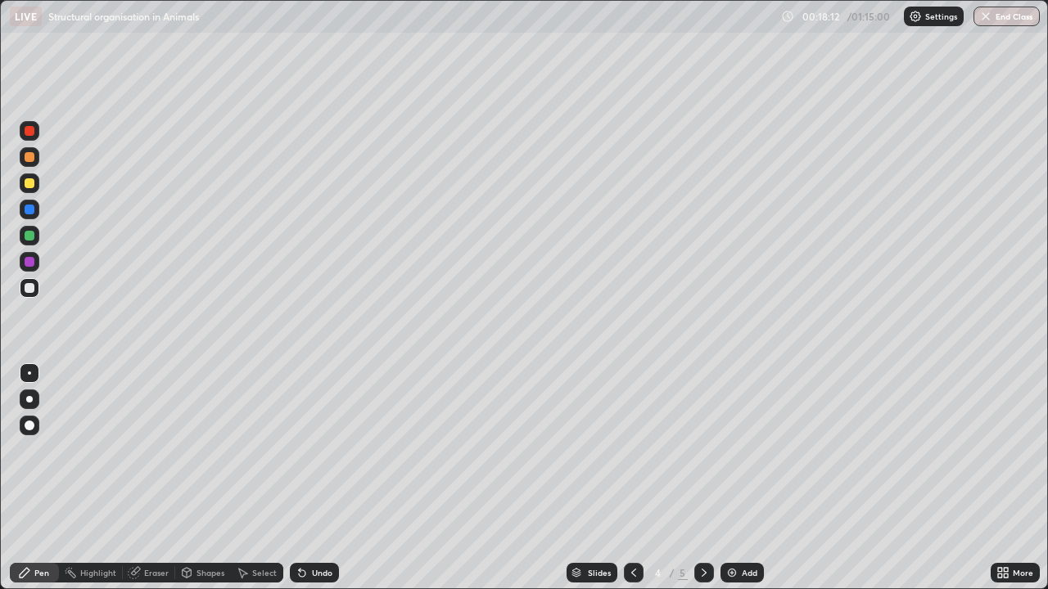
click at [48, 341] on div "Erase all" at bounding box center [29, 295] width 39 height 524
click at [318, 528] on div "Undo" at bounding box center [322, 573] width 20 height 8
click at [319, 528] on div "Undo" at bounding box center [322, 573] width 20 height 8
click at [34, 185] on div at bounding box center [30, 183] width 10 height 10
click at [28, 295] on div at bounding box center [30, 288] width 20 height 20
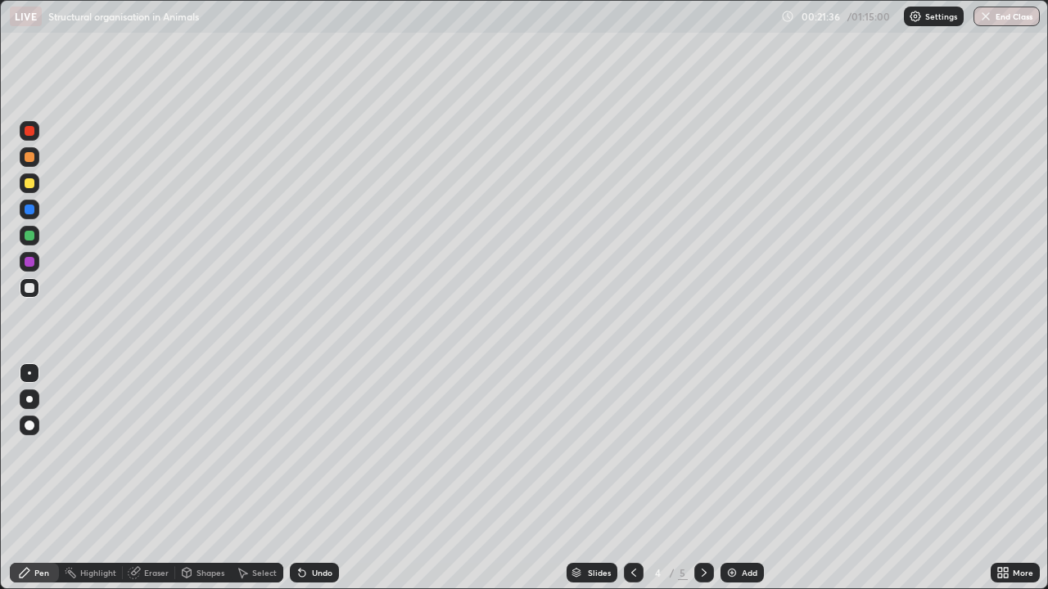
click at [28, 184] on div at bounding box center [30, 183] width 10 height 10
click at [25, 286] on div at bounding box center [30, 288] width 10 height 10
click at [311, 528] on div "Undo" at bounding box center [314, 573] width 49 height 20
click at [728, 528] on img at bounding box center [731, 572] width 13 height 13
click at [632, 528] on div at bounding box center [634, 573] width 20 height 20
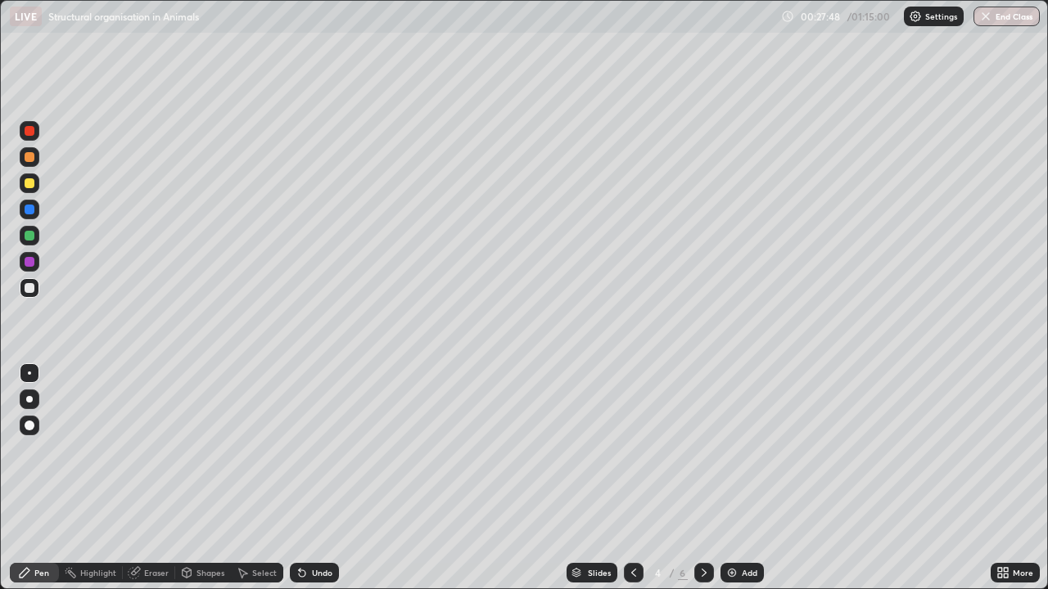
click at [700, 528] on icon at bounding box center [703, 572] width 13 height 13
click at [629, 528] on icon at bounding box center [633, 572] width 13 height 13
click at [632, 528] on icon at bounding box center [633, 572] width 13 height 13
click at [630, 528] on icon at bounding box center [633, 572] width 13 height 13
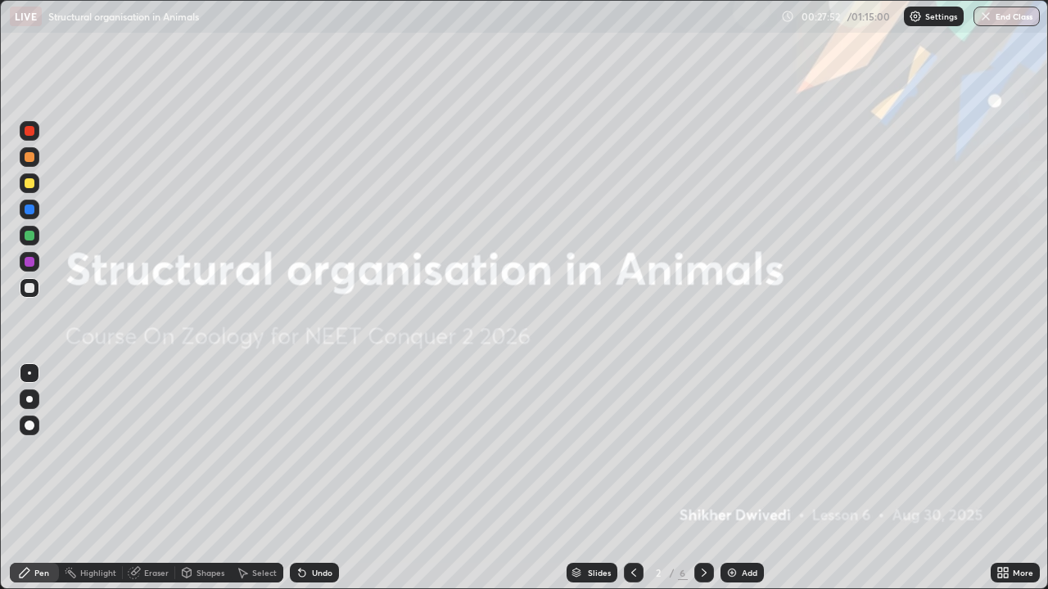
click at [702, 528] on icon at bounding box center [703, 572] width 13 height 13
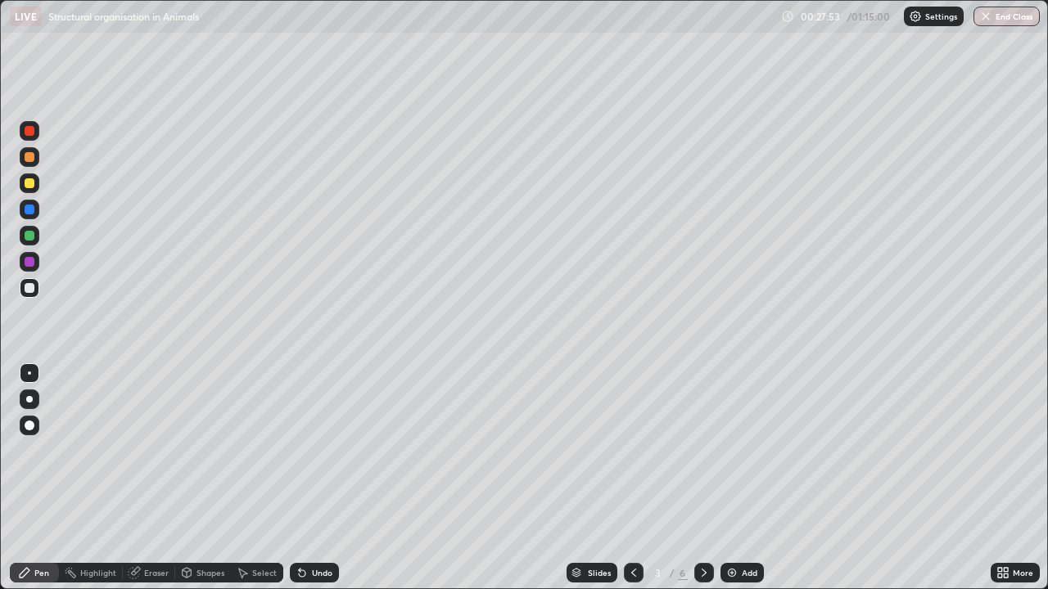
click at [700, 528] on icon at bounding box center [703, 572] width 13 height 13
click at [701, 528] on icon at bounding box center [703, 572] width 13 height 13
click at [702, 528] on icon at bounding box center [703, 572] width 13 height 13
click at [632, 528] on icon at bounding box center [633, 572] width 13 height 13
click at [28, 186] on div at bounding box center [30, 183] width 10 height 10
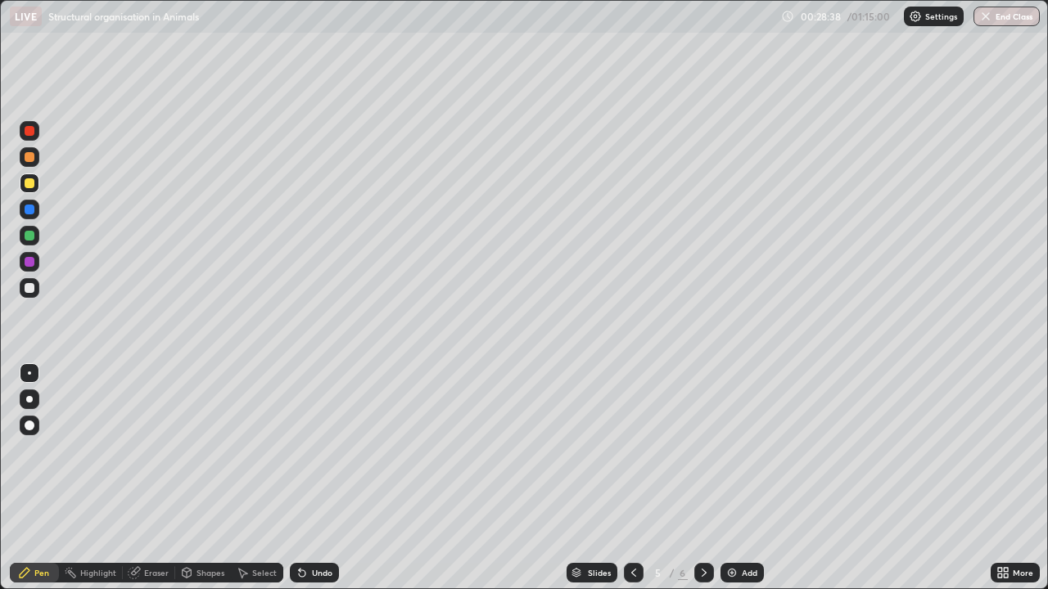
click at [27, 286] on div at bounding box center [30, 288] width 10 height 10
click at [29, 181] on div at bounding box center [30, 183] width 10 height 10
click at [29, 287] on div at bounding box center [30, 288] width 10 height 10
click at [25, 291] on div at bounding box center [30, 288] width 10 height 10
click at [324, 528] on div "Undo" at bounding box center [322, 573] width 20 height 8
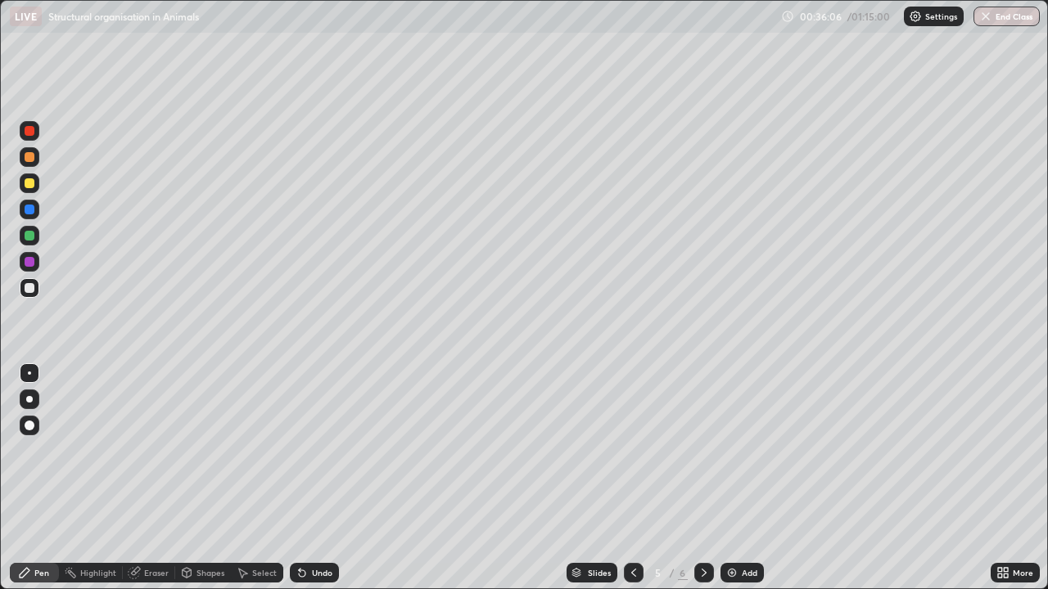
click at [318, 528] on div "Undo" at bounding box center [322, 573] width 20 height 8
click at [314, 528] on div "Undo" at bounding box center [322, 573] width 20 height 8
click at [312, 528] on div "Undo" at bounding box center [322, 573] width 20 height 8
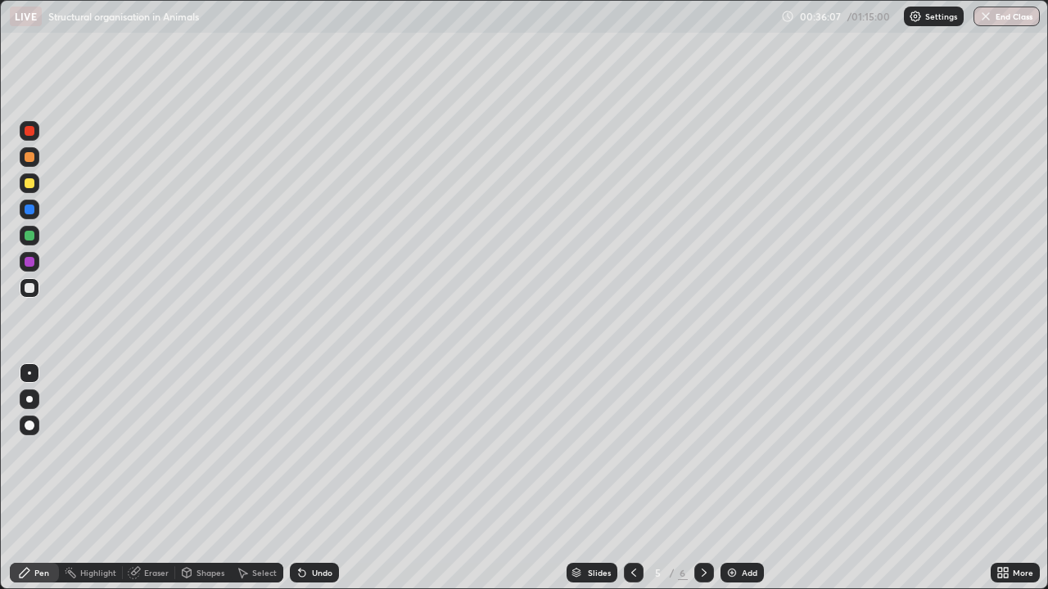
click at [309, 528] on div "Undo" at bounding box center [314, 573] width 49 height 20
click at [314, 528] on div "Undo" at bounding box center [322, 573] width 20 height 8
click at [734, 528] on img at bounding box center [731, 572] width 13 height 13
click at [25, 187] on div at bounding box center [30, 184] width 20 height 20
click at [29, 289] on div at bounding box center [30, 288] width 10 height 10
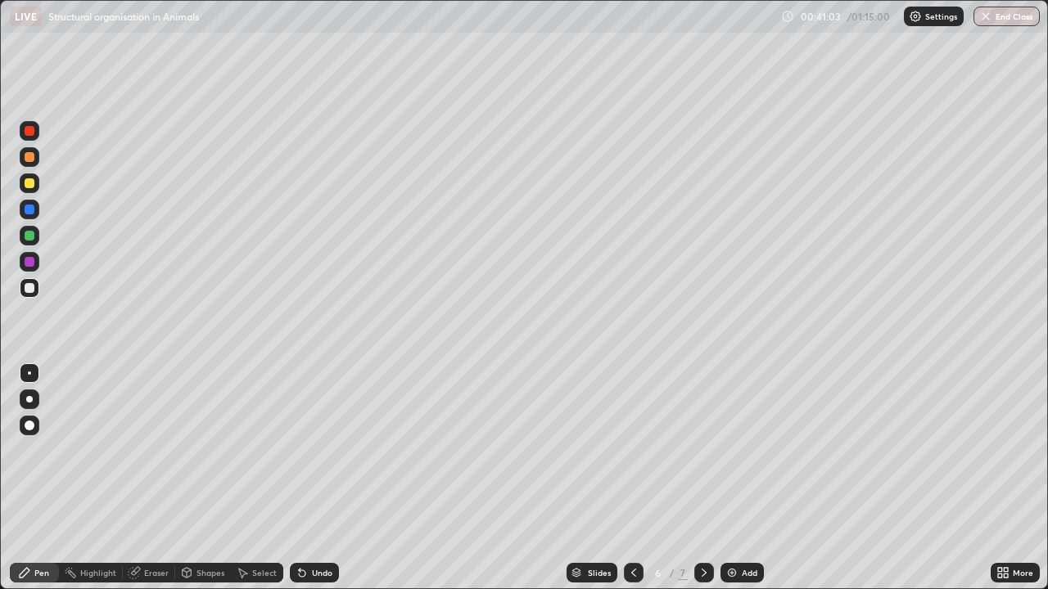
click at [30, 295] on div at bounding box center [30, 288] width 20 height 20
click at [28, 296] on div at bounding box center [30, 288] width 20 height 20
click at [30, 294] on div at bounding box center [30, 288] width 20 height 20
click at [32, 186] on div at bounding box center [30, 183] width 10 height 10
click at [29, 289] on div at bounding box center [30, 288] width 10 height 10
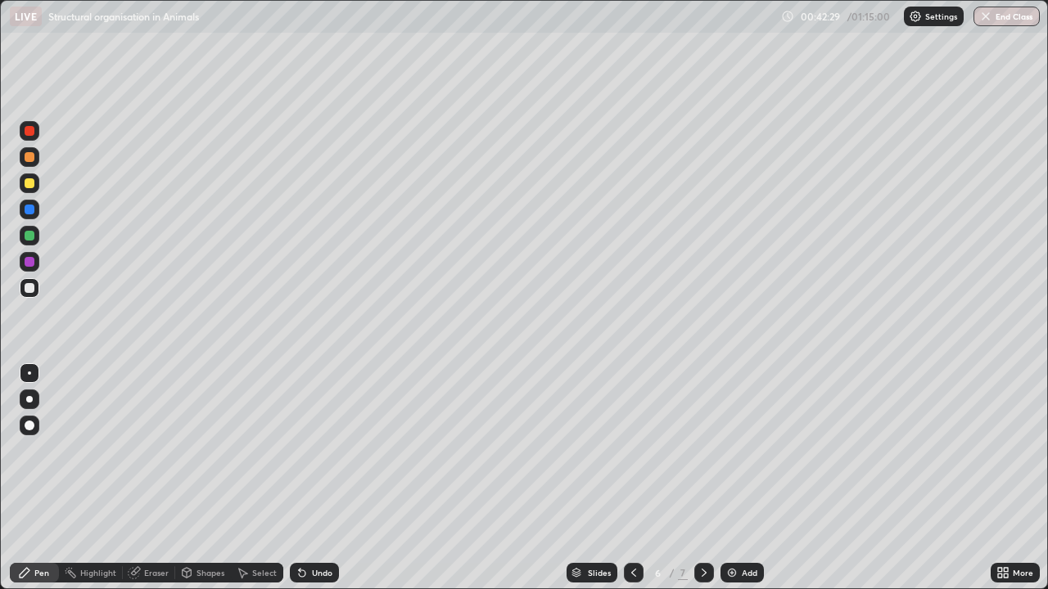
click at [305, 528] on icon at bounding box center [301, 572] width 13 height 13
click at [307, 528] on div "Undo" at bounding box center [314, 573] width 49 height 20
click at [300, 528] on icon at bounding box center [302, 574] width 7 height 7
click at [303, 528] on icon at bounding box center [301, 572] width 13 height 13
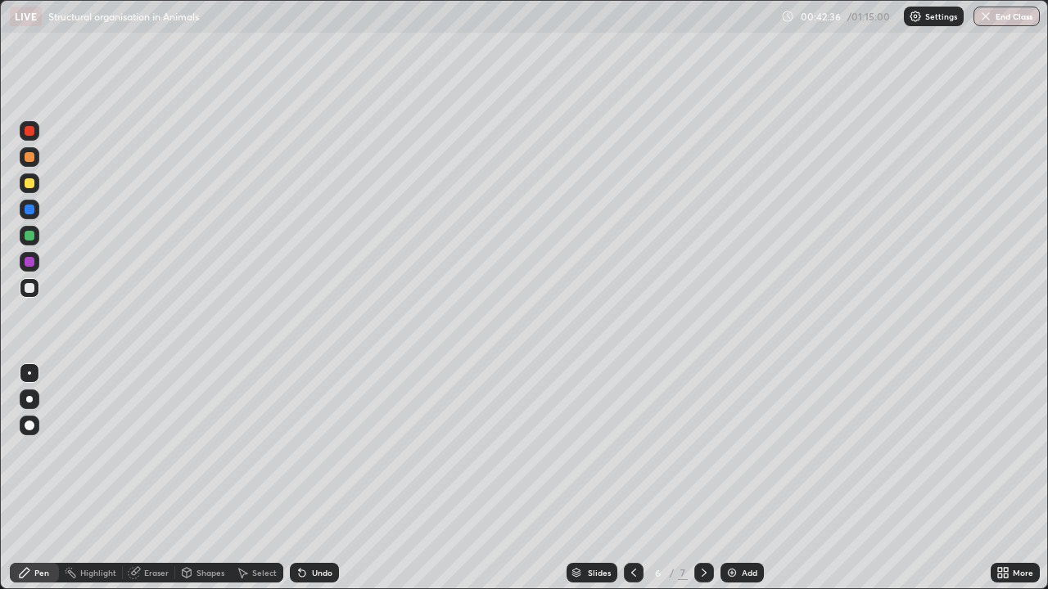
click at [28, 159] on div at bounding box center [30, 157] width 10 height 10
click at [625, 528] on div at bounding box center [634, 573] width 20 height 20
click at [629, 528] on icon at bounding box center [633, 572] width 13 height 13
click at [701, 528] on icon at bounding box center [703, 572] width 13 height 13
click at [702, 528] on icon at bounding box center [703, 572] width 13 height 13
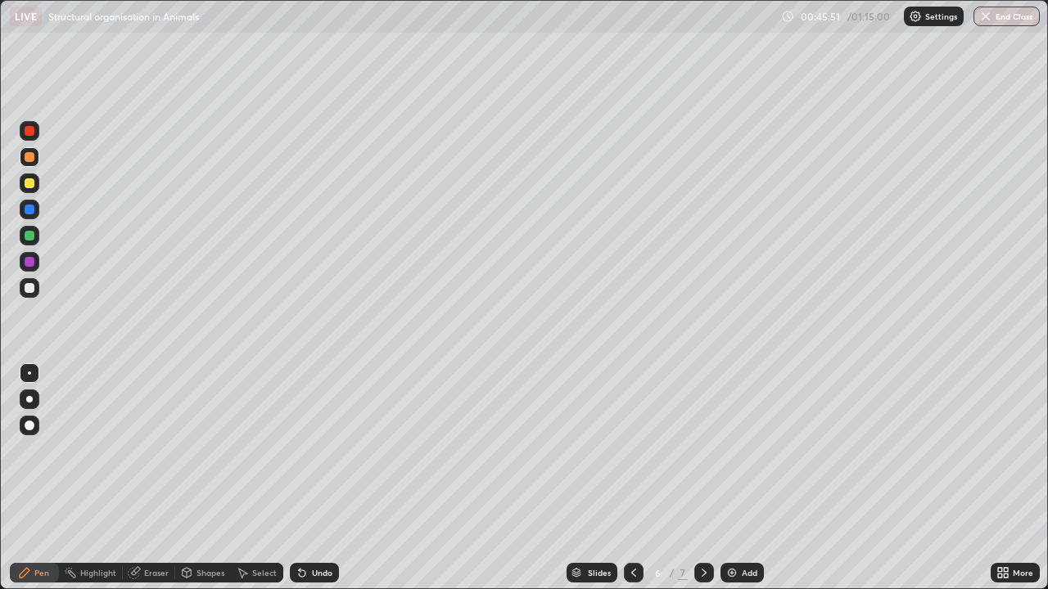
click at [742, 528] on div "Add" at bounding box center [750, 573] width 16 height 8
click at [29, 295] on div at bounding box center [30, 288] width 20 height 20
click at [29, 184] on div at bounding box center [30, 183] width 10 height 10
click at [22, 290] on div at bounding box center [30, 288] width 20 height 20
click at [21, 290] on div at bounding box center [30, 288] width 20 height 20
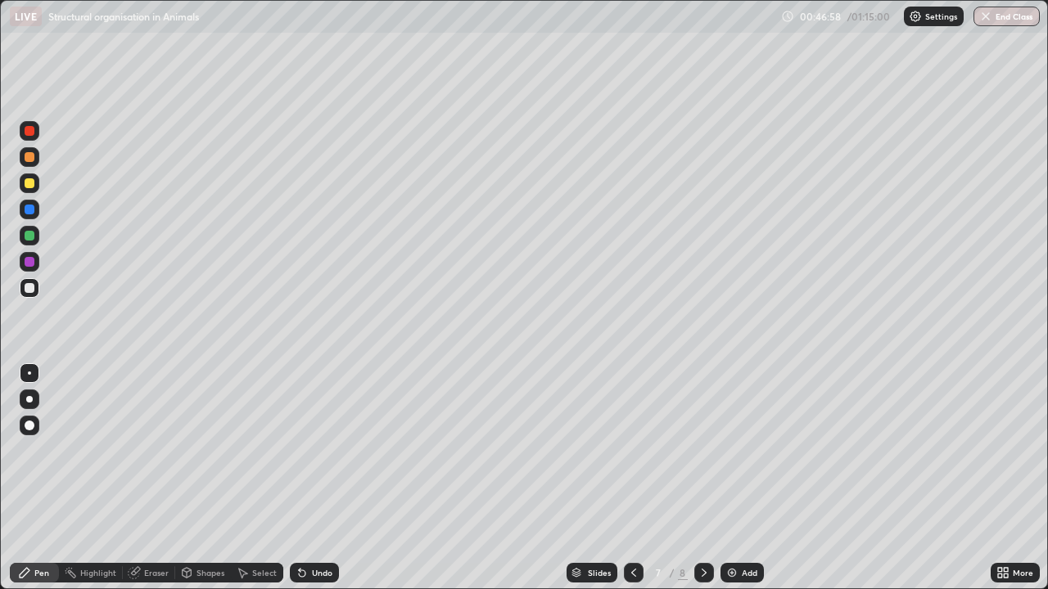
click at [25, 232] on div at bounding box center [30, 236] width 10 height 10
click at [22, 287] on div at bounding box center [30, 288] width 20 height 20
click at [298, 528] on icon at bounding box center [301, 572] width 13 height 13
click at [314, 528] on div "Undo" at bounding box center [322, 573] width 20 height 8
click at [23, 290] on div at bounding box center [30, 288] width 20 height 20
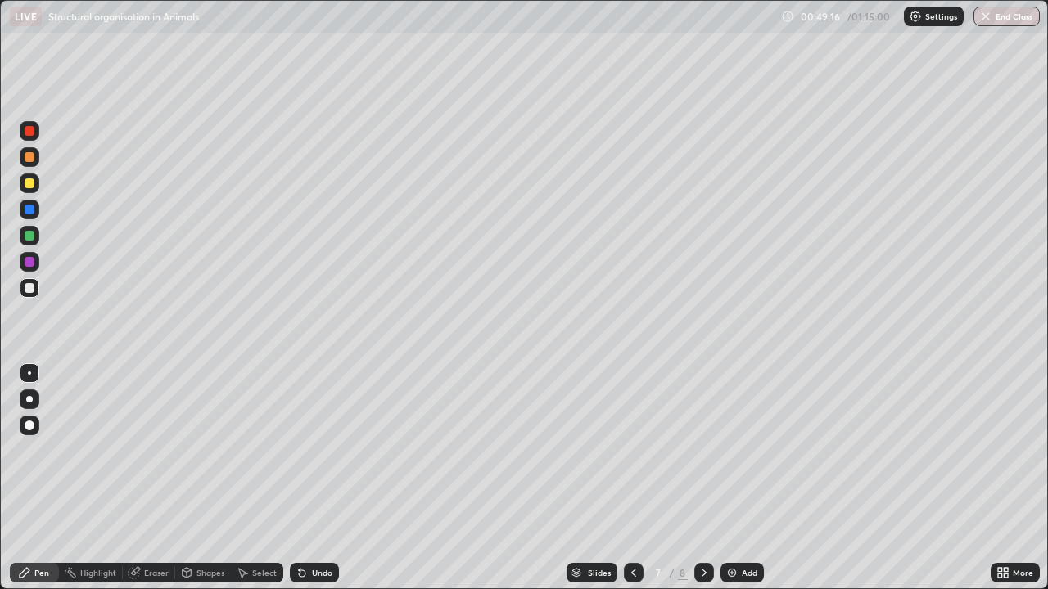
click at [28, 294] on div at bounding box center [30, 288] width 20 height 20
click at [27, 239] on div at bounding box center [30, 236] width 10 height 10
click at [26, 160] on div at bounding box center [30, 157] width 10 height 10
click at [30, 286] on div at bounding box center [30, 288] width 10 height 10
click at [29, 294] on div at bounding box center [30, 288] width 20 height 20
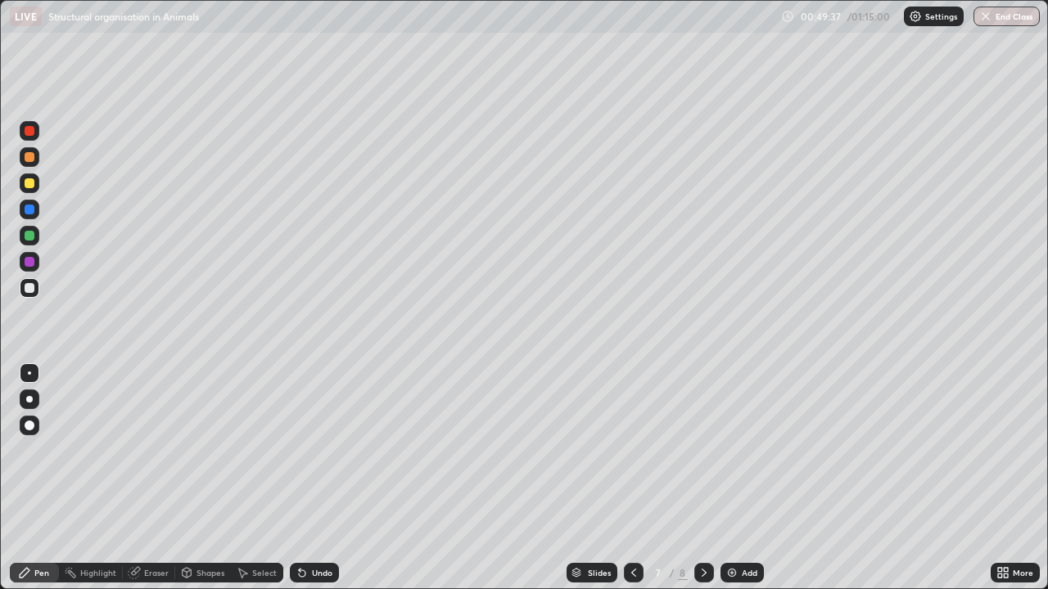
click at [27, 291] on div at bounding box center [30, 288] width 10 height 10
click at [29, 158] on div at bounding box center [30, 157] width 10 height 10
click at [29, 262] on div at bounding box center [30, 262] width 10 height 10
click at [27, 288] on div at bounding box center [30, 288] width 10 height 10
click at [29, 237] on div at bounding box center [30, 236] width 10 height 10
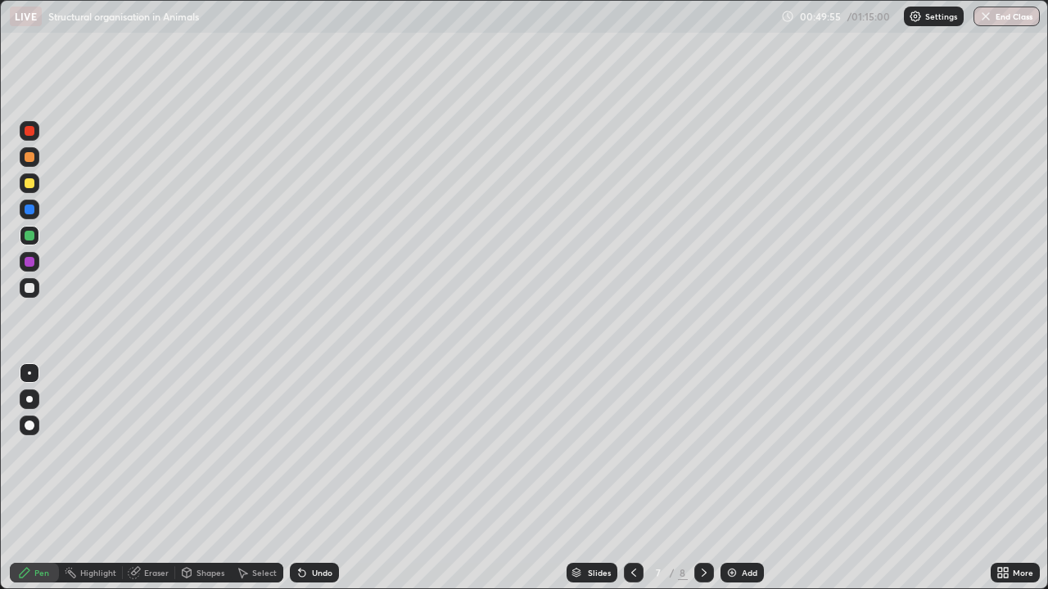
click at [27, 178] on div at bounding box center [30, 183] width 10 height 10
click at [38, 291] on div at bounding box center [30, 288] width 20 height 20
click at [26, 158] on div at bounding box center [30, 157] width 10 height 10
click at [25, 132] on div at bounding box center [30, 131] width 10 height 10
click at [29, 160] on div at bounding box center [30, 157] width 10 height 10
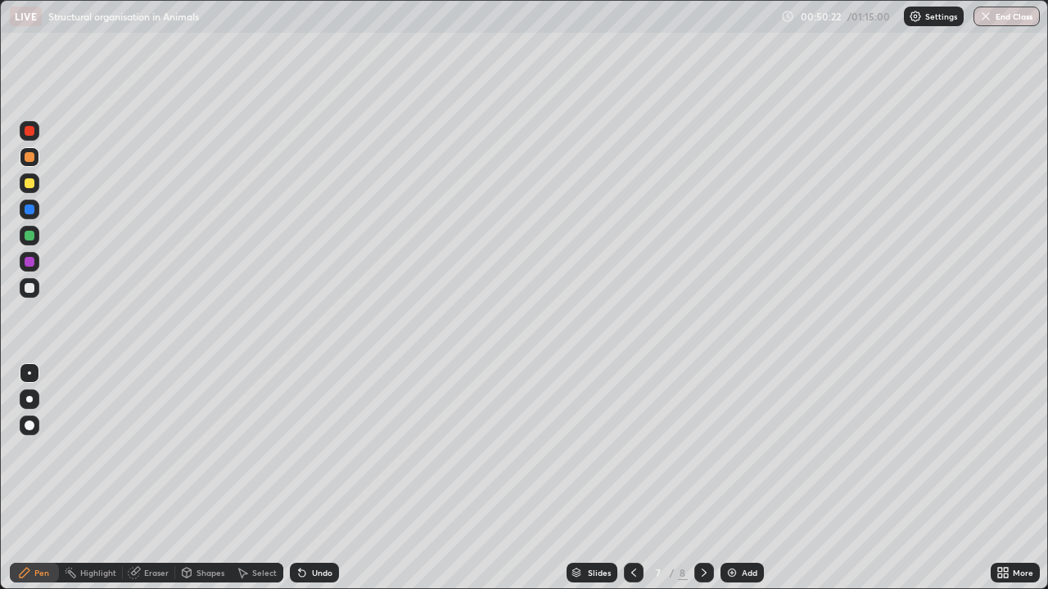
click at [25, 186] on div at bounding box center [30, 183] width 10 height 10
click at [27, 287] on div at bounding box center [30, 288] width 10 height 10
click at [31, 291] on div at bounding box center [30, 288] width 10 height 10
click at [27, 237] on div at bounding box center [30, 236] width 10 height 10
click at [27, 291] on div at bounding box center [30, 288] width 10 height 10
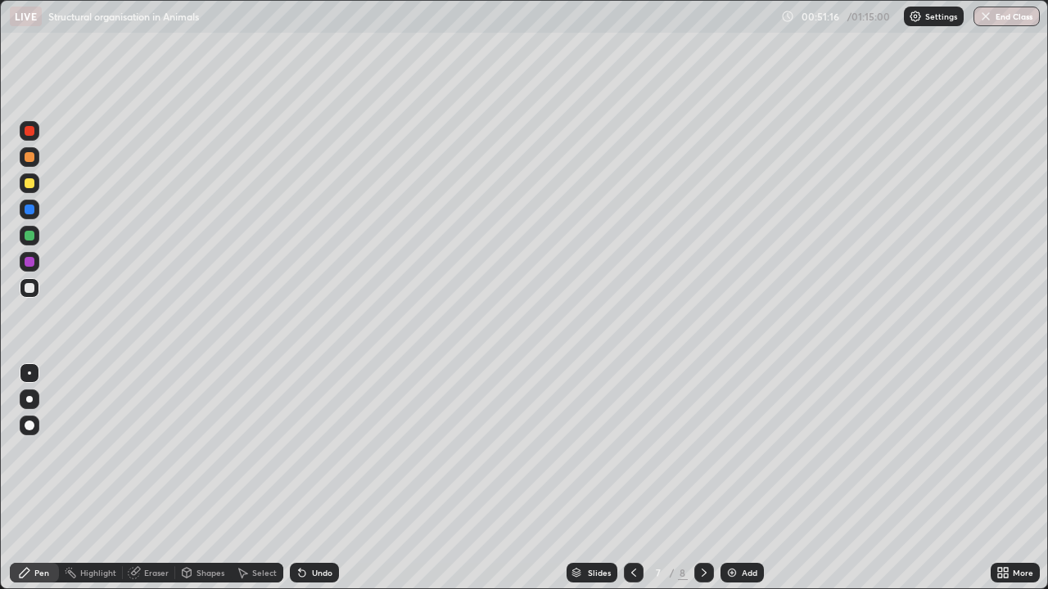
click at [28, 161] on div at bounding box center [30, 157] width 10 height 10
click at [29, 289] on div at bounding box center [30, 288] width 10 height 10
click at [28, 183] on div at bounding box center [30, 183] width 10 height 10
click at [31, 283] on div at bounding box center [30, 288] width 10 height 10
click at [29, 260] on div at bounding box center [30, 262] width 10 height 10
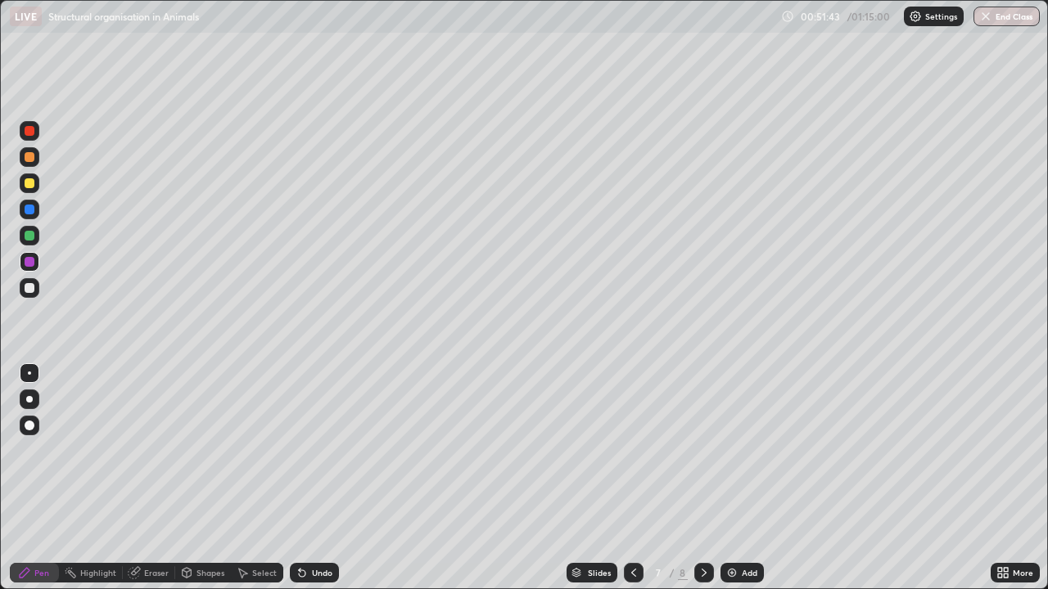
click at [29, 295] on div at bounding box center [30, 288] width 20 height 20
click at [27, 185] on div at bounding box center [30, 183] width 10 height 10
click at [28, 286] on div at bounding box center [30, 288] width 10 height 10
click at [28, 236] on div at bounding box center [30, 236] width 10 height 10
click at [26, 294] on div at bounding box center [30, 288] width 20 height 20
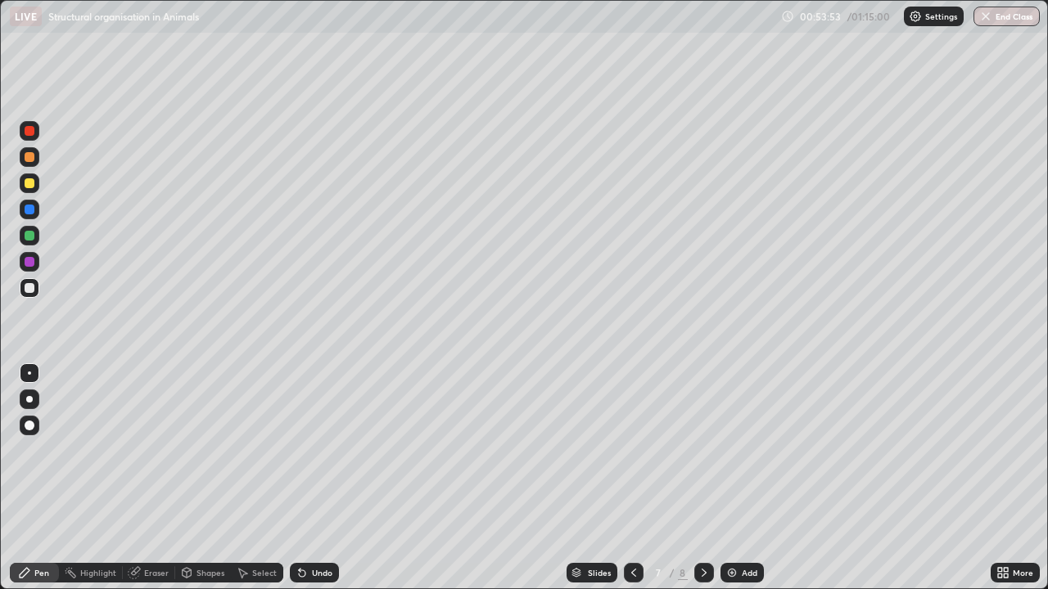
click at [36, 179] on div at bounding box center [30, 184] width 20 height 20
click at [747, 528] on div "Add" at bounding box center [741, 573] width 43 height 20
click at [29, 297] on div at bounding box center [30, 288] width 20 height 20
click at [25, 290] on div at bounding box center [30, 288] width 10 height 10
click at [33, 296] on div at bounding box center [30, 288] width 20 height 20
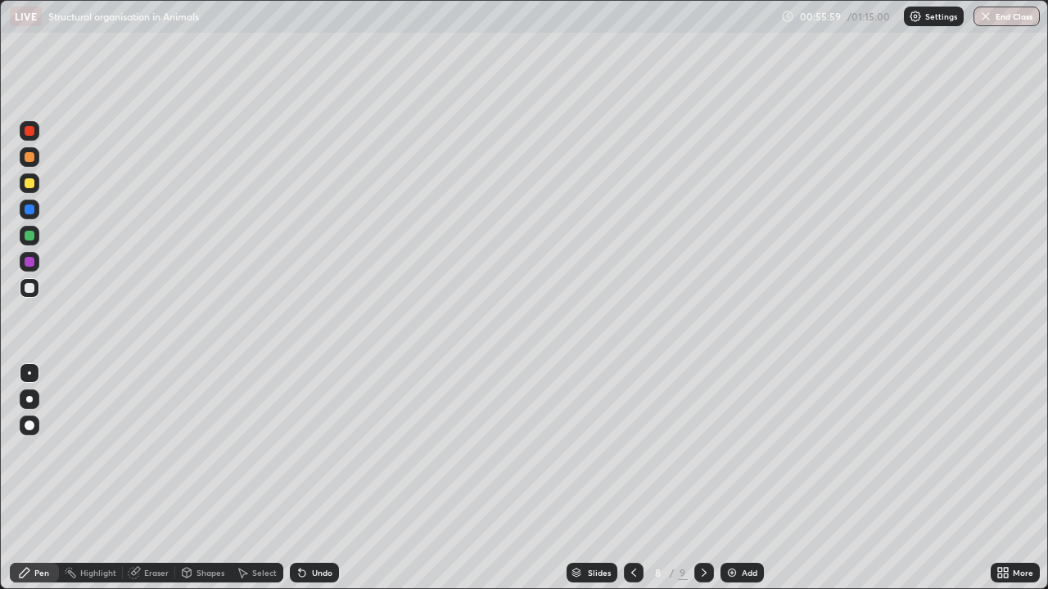
click at [313, 528] on div "Undo" at bounding box center [322, 573] width 20 height 8
click at [314, 528] on div "Undo" at bounding box center [322, 573] width 20 height 8
click at [313, 528] on div "Undo" at bounding box center [322, 573] width 20 height 8
click at [312, 528] on div "Undo" at bounding box center [322, 573] width 20 height 8
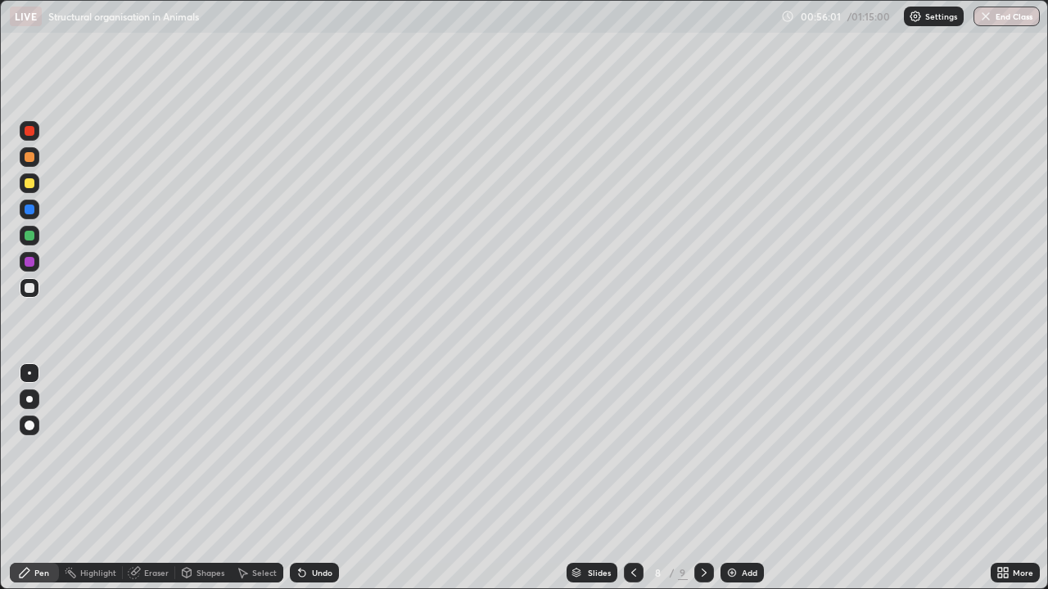
click at [312, 528] on div "Undo" at bounding box center [322, 573] width 20 height 8
click at [305, 528] on div "Undo" at bounding box center [314, 573] width 49 height 20
click at [305, 528] on icon at bounding box center [301, 572] width 13 height 13
click at [27, 183] on div at bounding box center [30, 183] width 10 height 10
click at [28, 288] on div at bounding box center [30, 288] width 10 height 10
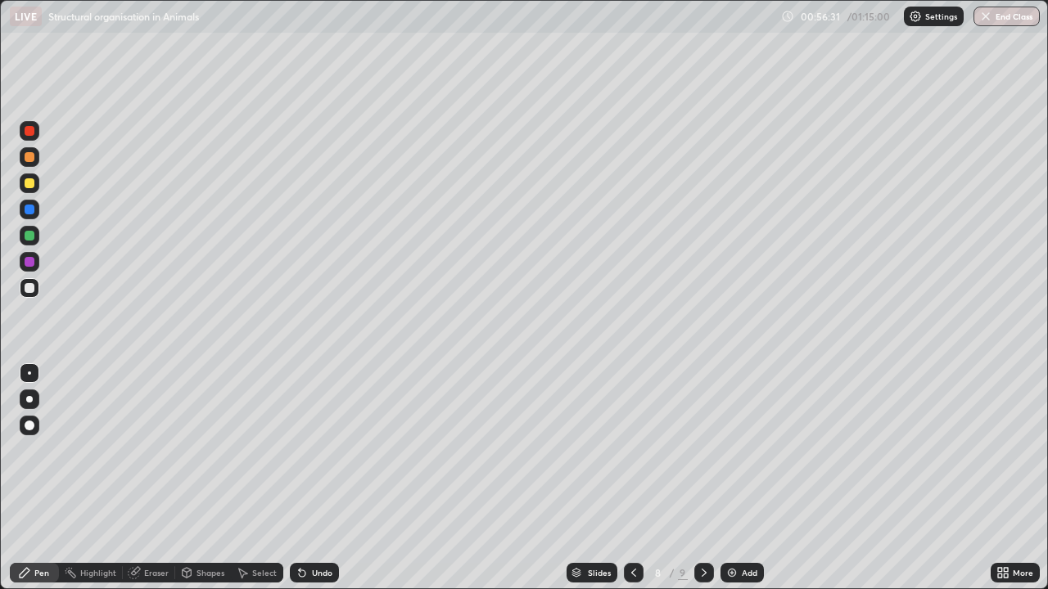
click at [29, 289] on div at bounding box center [30, 288] width 10 height 10
click at [33, 289] on div at bounding box center [30, 288] width 10 height 10
click at [29, 237] on div at bounding box center [30, 236] width 10 height 10
click at [31, 291] on div at bounding box center [30, 288] width 10 height 10
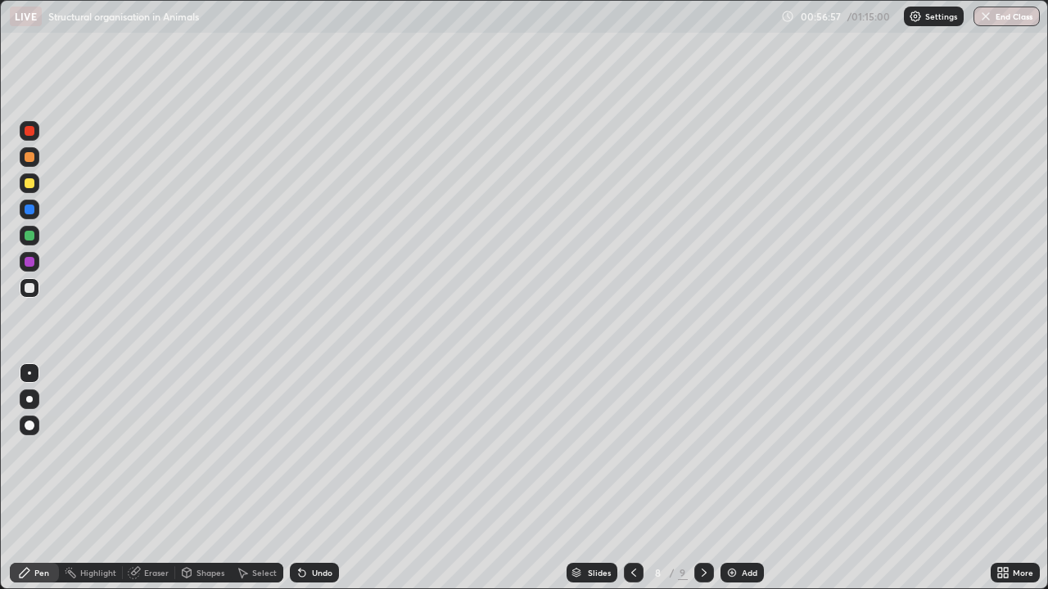
click at [26, 287] on div at bounding box center [30, 288] width 10 height 10
click at [28, 291] on div at bounding box center [30, 288] width 10 height 10
click at [730, 528] on img at bounding box center [731, 572] width 13 height 13
click at [29, 239] on div at bounding box center [30, 236] width 10 height 10
click at [29, 286] on div at bounding box center [30, 288] width 10 height 10
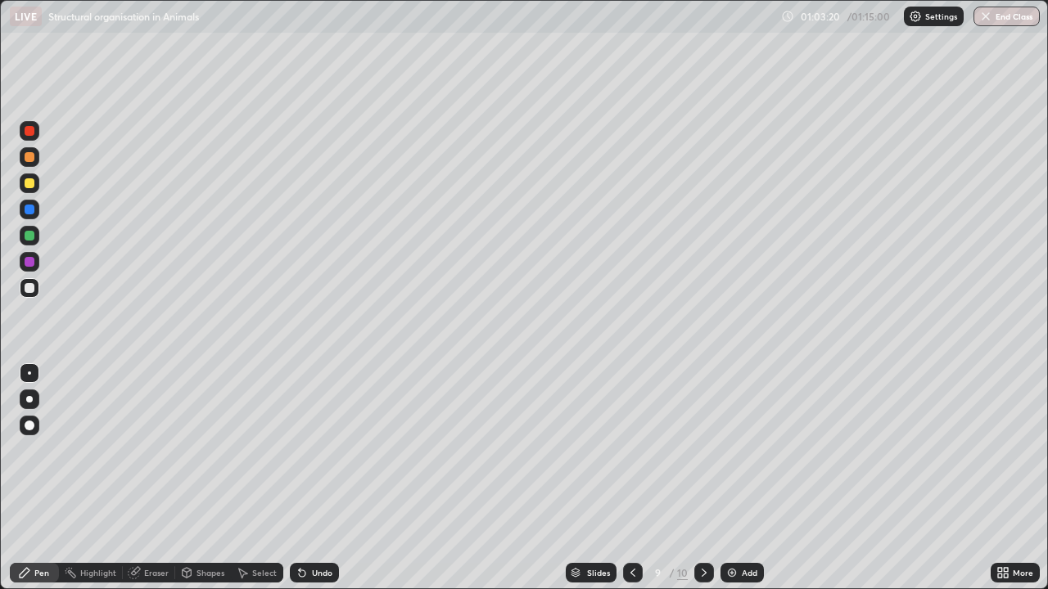
click at [29, 187] on div at bounding box center [30, 183] width 10 height 10
click at [25, 297] on div at bounding box center [30, 288] width 20 height 20
click at [32, 129] on div at bounding box center [30, 131] width 10 height 10
click at [25, 291] on div at bounding box center [30, 288] width 10 height 10
click at [321, 528] on div "Undo" at bounding box center [314, 573] width 49 height 20
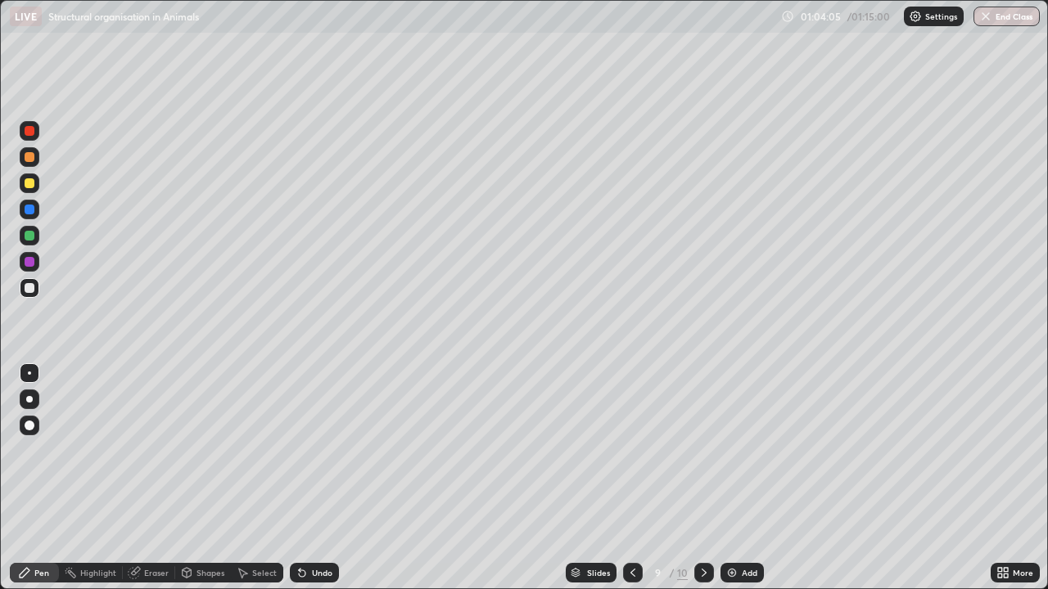
click at [320, 528] on div "Undo" at bounding box center [314, 573] width 49 height 20
click at [33, 231] on div at bounding box center [30, 236] width 20 height 20
click at [25, 294] on div at bounding box center [30, 288] width 20 height 20
click at [322, 528] on div "Undo" at bounding box center [322, 573] width 20 height 8
click at [28, 161] on div at bounding box center [30, 157] width 10 height 10
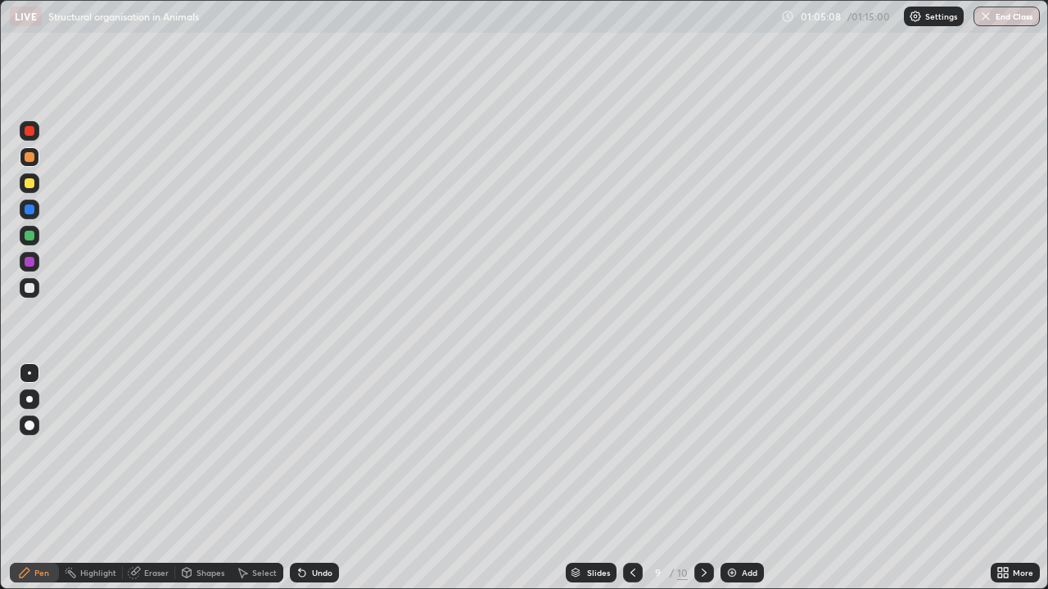
click at [26, 160] on div at bounding box center [30, 157] width 10 height 10
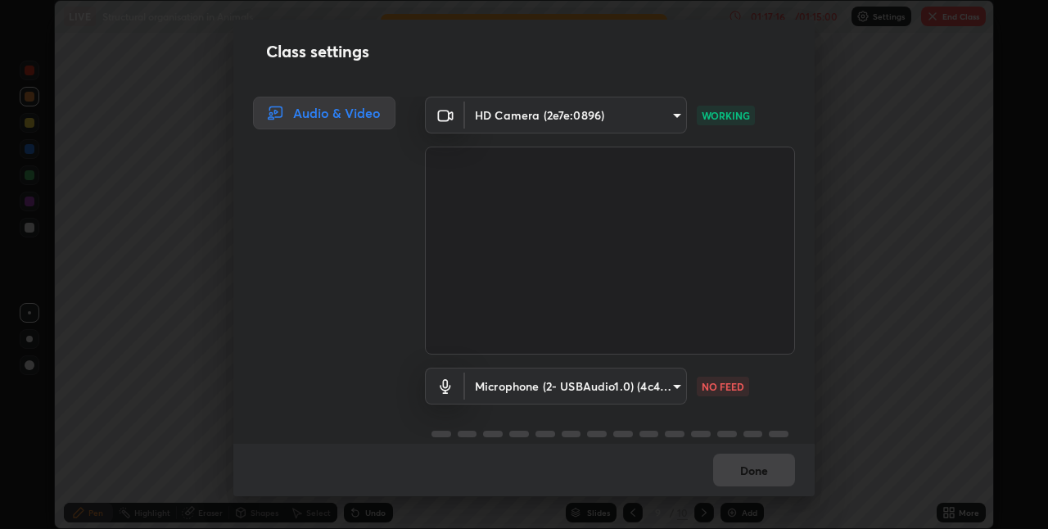
scroll to position [81325, 80806]
